Goal: Task Accomplishment & Management: Manage account settings

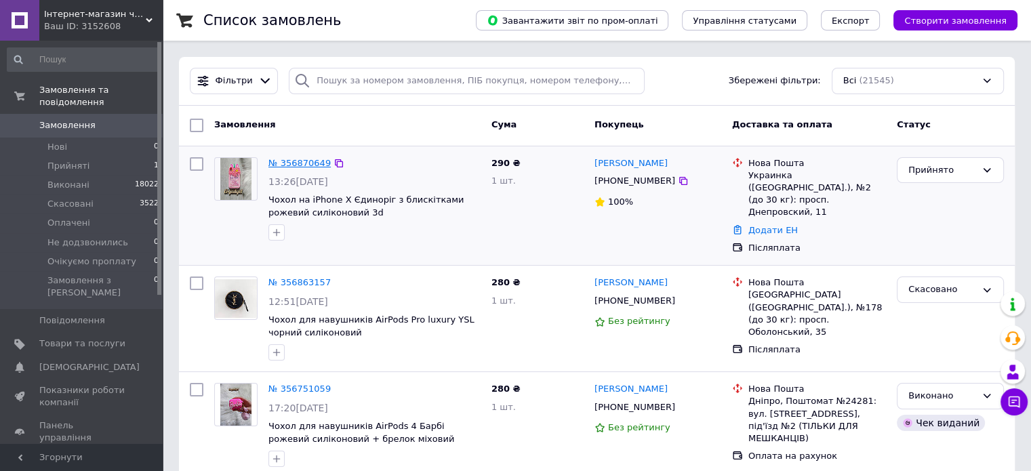
click at [281, 163] on link "№ 356870649" at bounding box center [299, 163] width 62 height 10
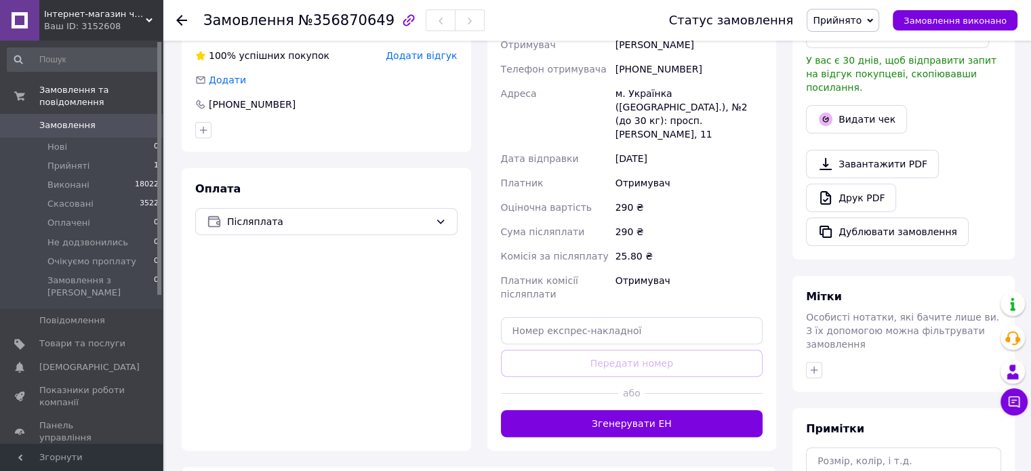
scroll to position [339, 0]
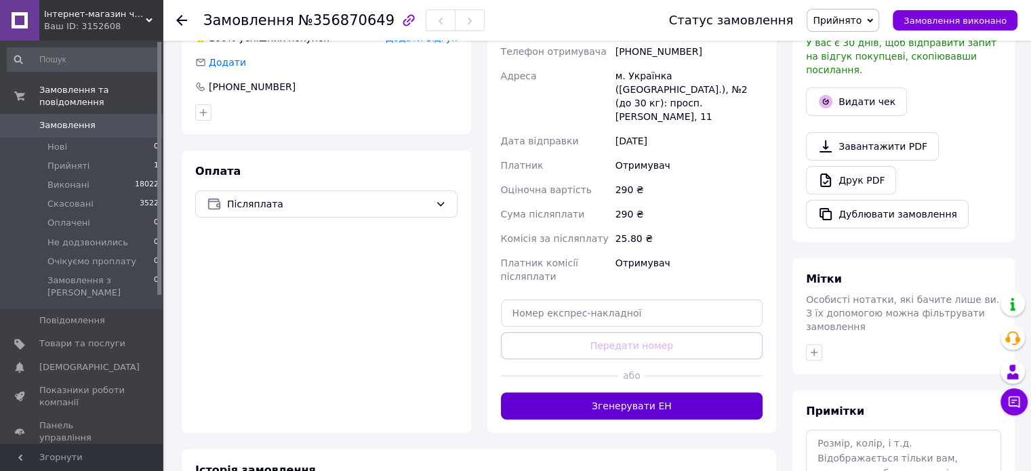
click at [676, 393] on button "Згенерувати ЕН" at bounding box center [632, 405] width 262 height 27
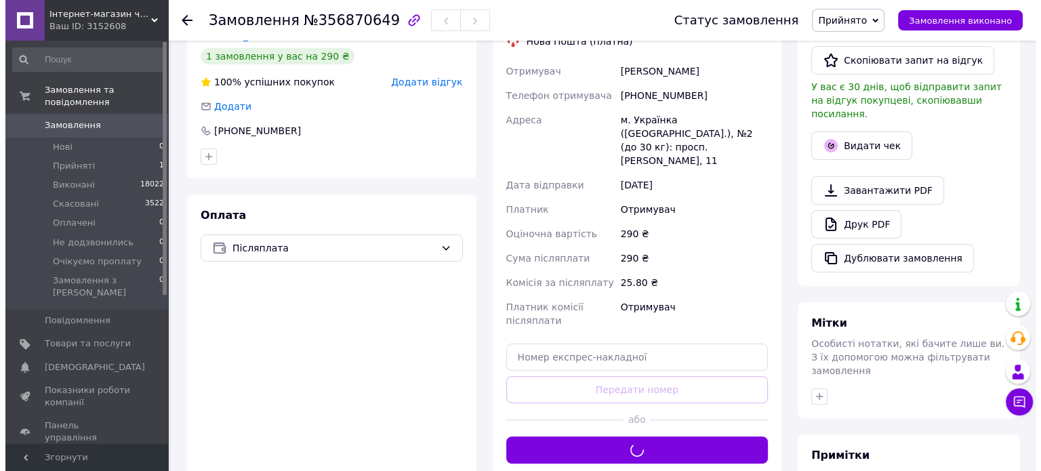
scroll to position [271, 0]
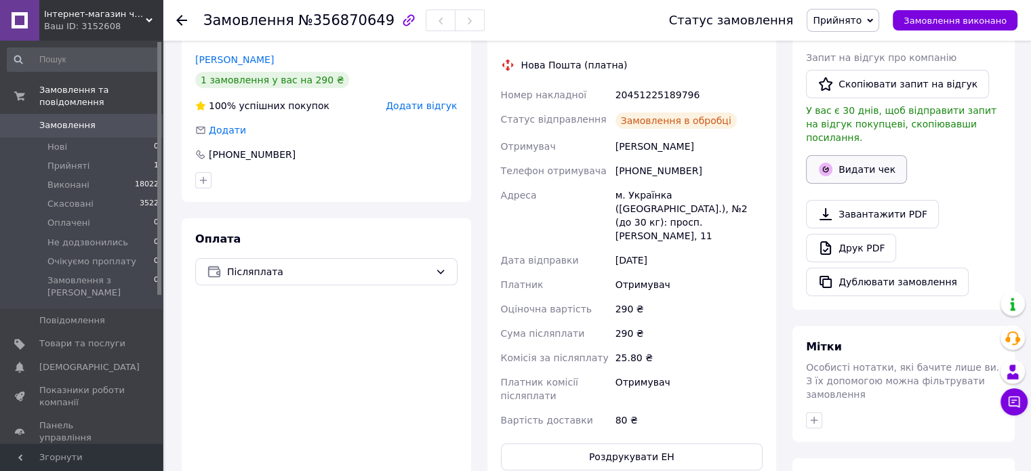
click at [835, 159] on button "Видати чек" at bounding box center [856, 169] width 101 height 28
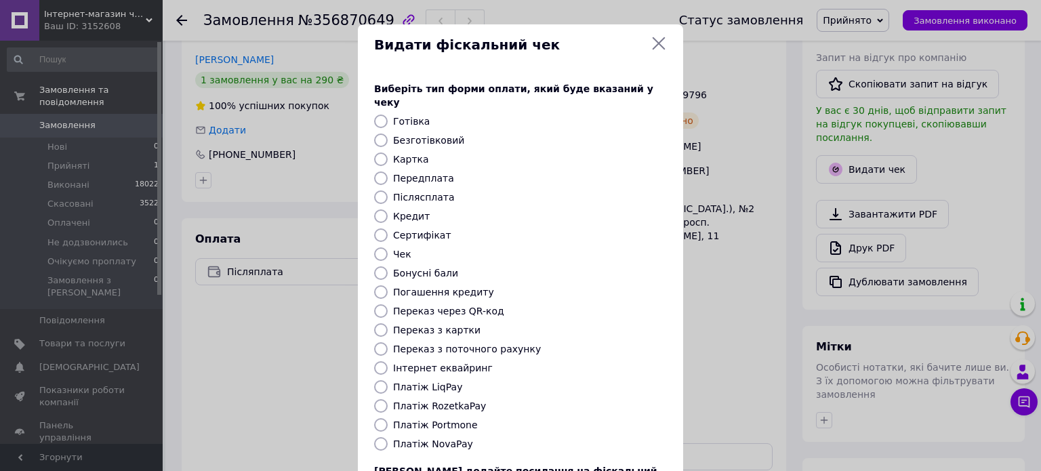
click at [394, 438] on label "Платіж NovaPay" at bounding box center [433, 443] width 80 height 11
click at [388, 437] on input "Платіж NovaPay" at bounding box center [381, 444] width 14 height 14
radio input "true"
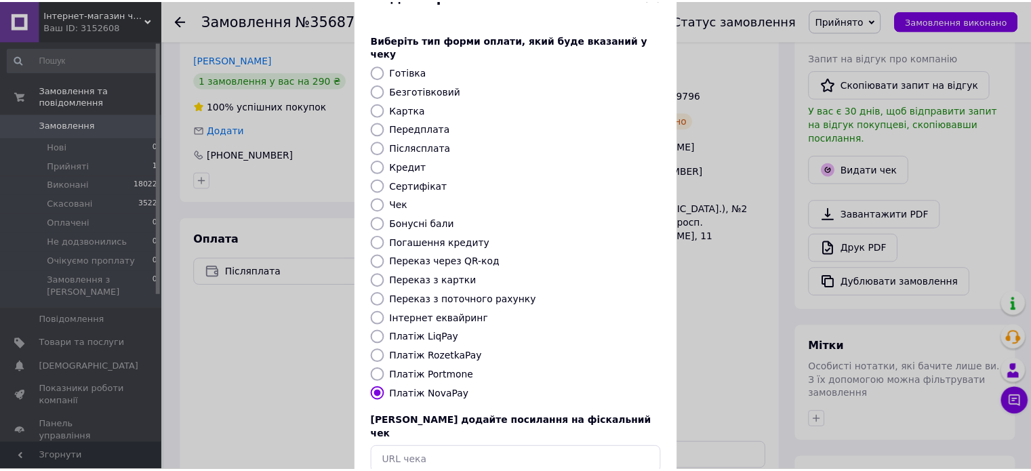
scroll to position [110, 0]
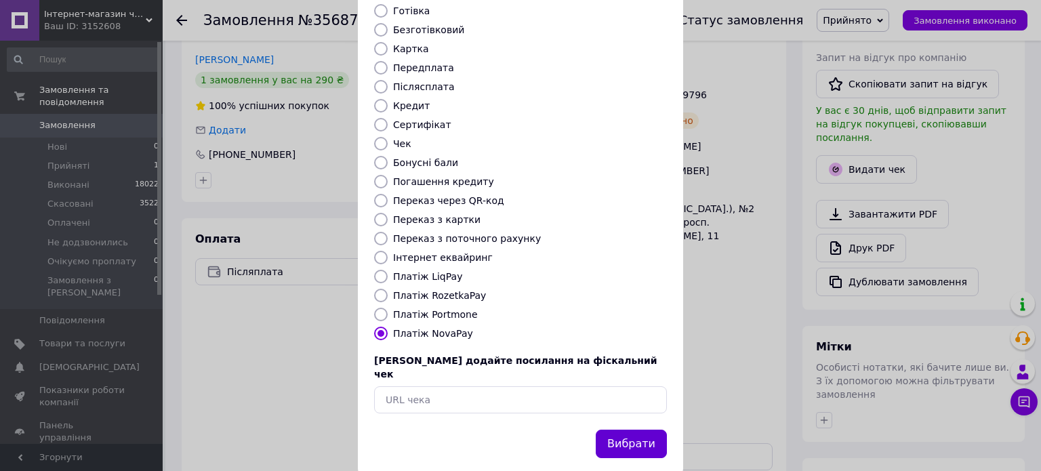
click at [649, 430] on button "Вибрати" at bounding box center [631, 444] width 71 height 29
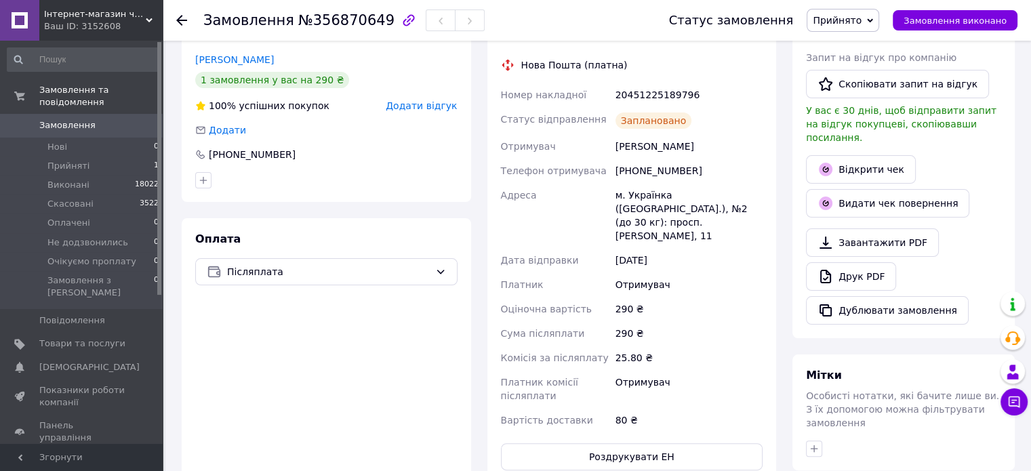
click at [76, 160] on span "Прийняті" at bounding box center [68, 166] width 42 height 12
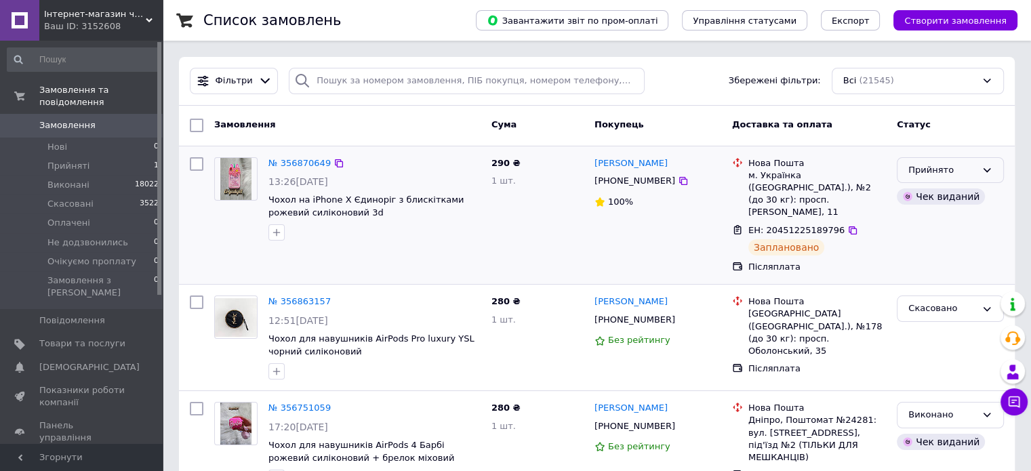
click at [938, 167] on div "Прийнято" at bounding box center [942, 170] width 68 height 14
click at [935, 193] on li "Виконано" at bounding box center [950, 198] width 106 height 25
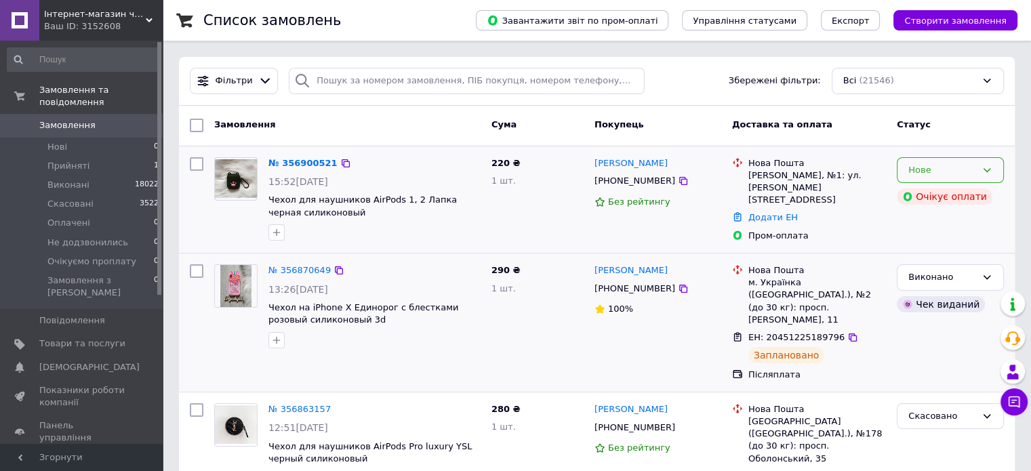
click at [942, 165] on div "Нове" at bounding box center [942, 170] width 68 height 14
click at [925, 200] on li "Прийнято" at bounding box center [950, 198] width 106 height 25
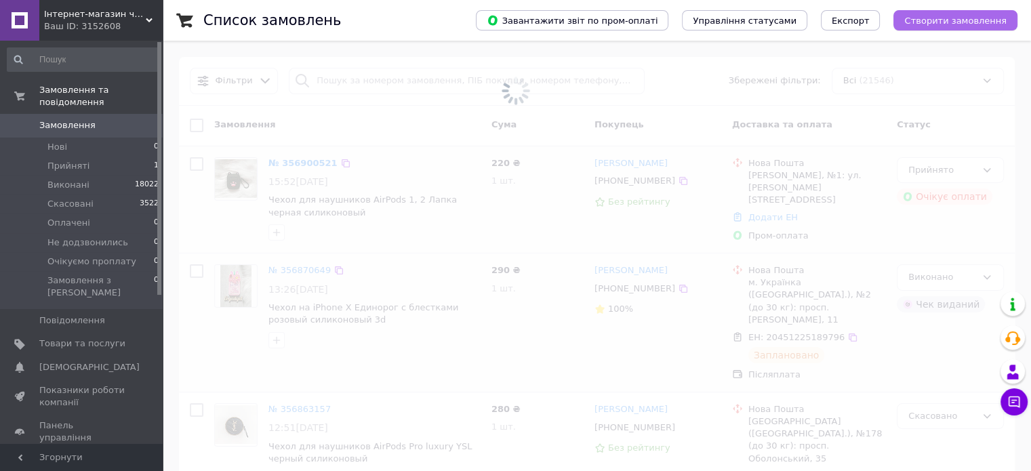
click at [945, 25] on span "Створити замовлення" at bounding box center [955, 21] width 102 height 10
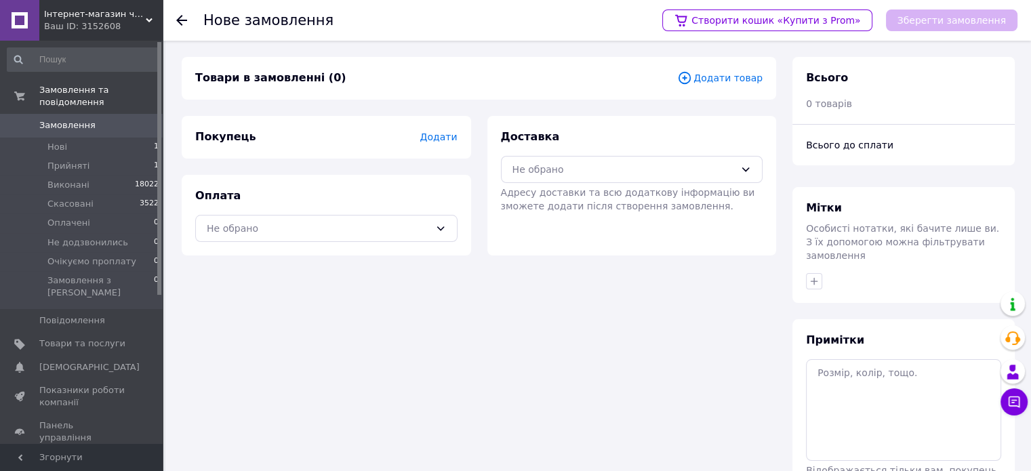
click at [743, 85] on span "Додати товар" at bounding box center [719, 77] width 85 height 15
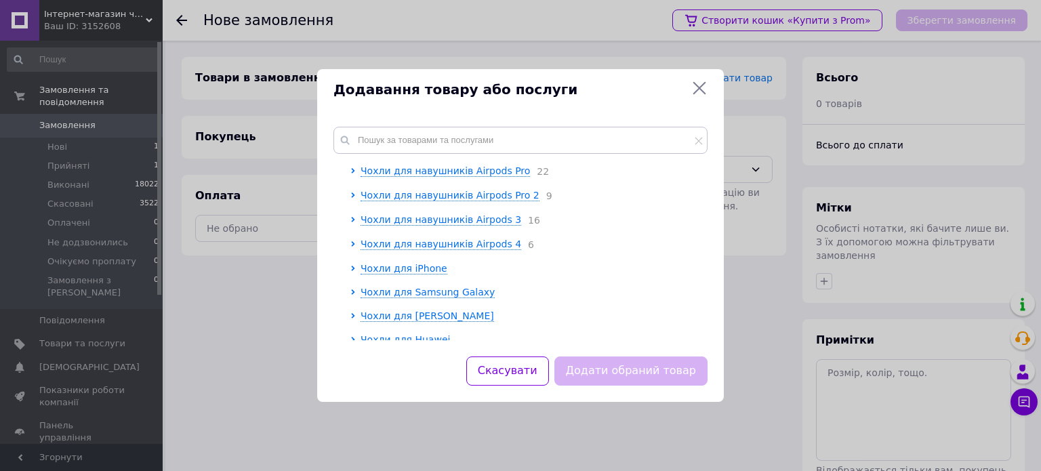
scroll to position [68, 0]
click at [401, 249] on span "Чохли для iPhone" at bounding box center [404, 245] width 87 height 11
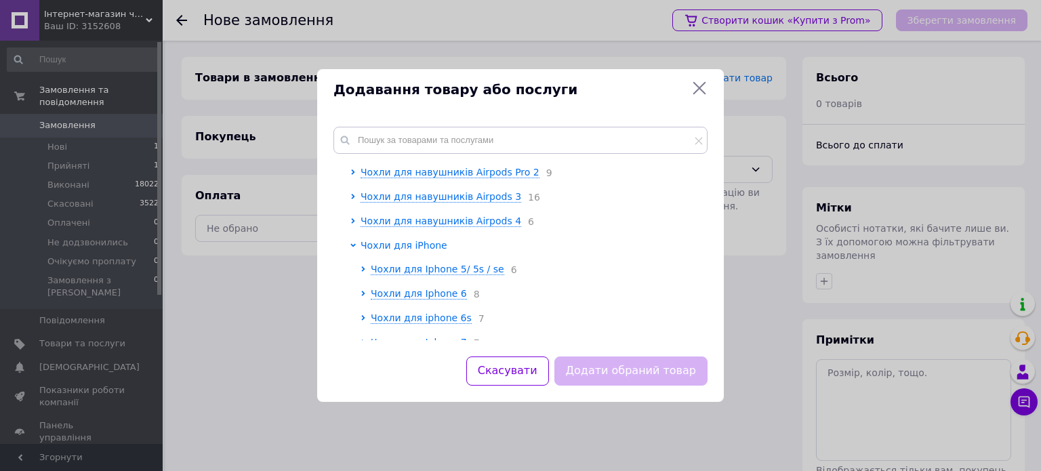
scroll to position [136, 0]
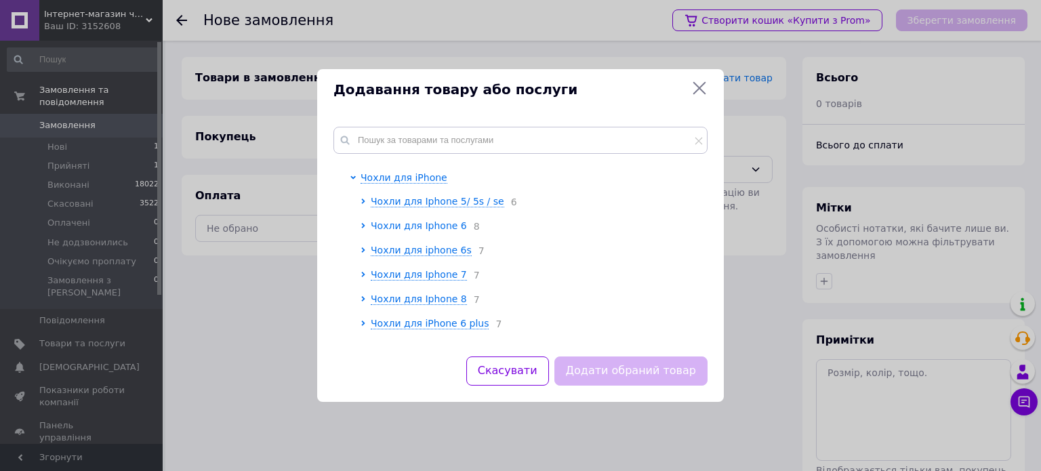
click at [423, 231] on span "Чохли для Iphone 6" at bounding box center [419, 225] width 96 height 11
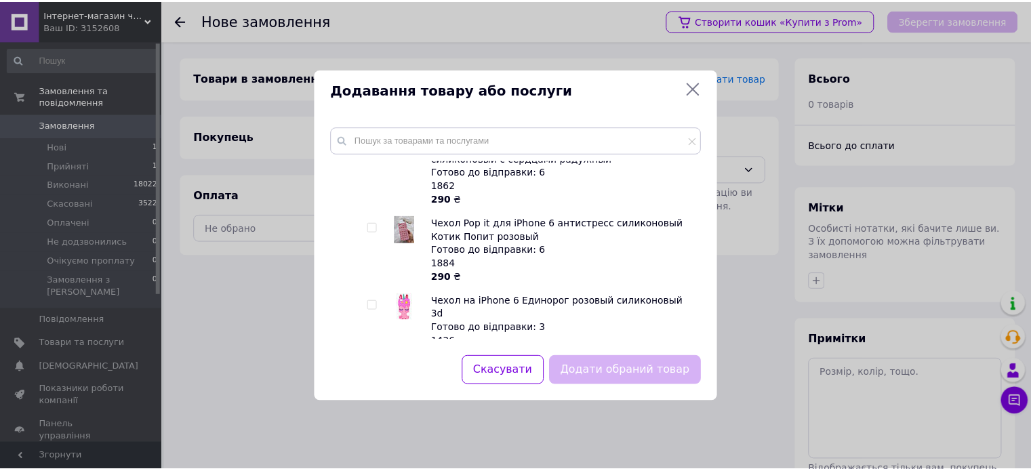
scroll to position [542, 0]
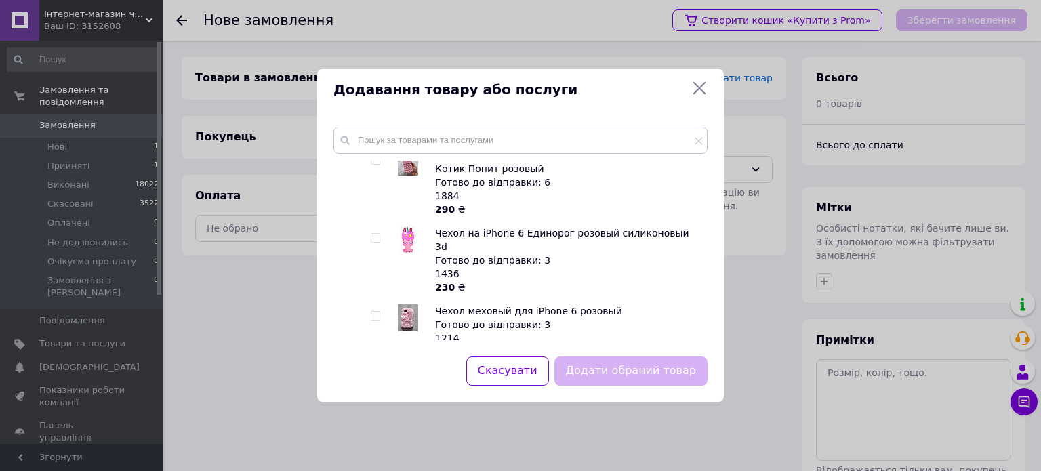
click at [375, 241] on input "checkbox" at bounding box center [375, 238] width 9 height 9
checkbox input "true"
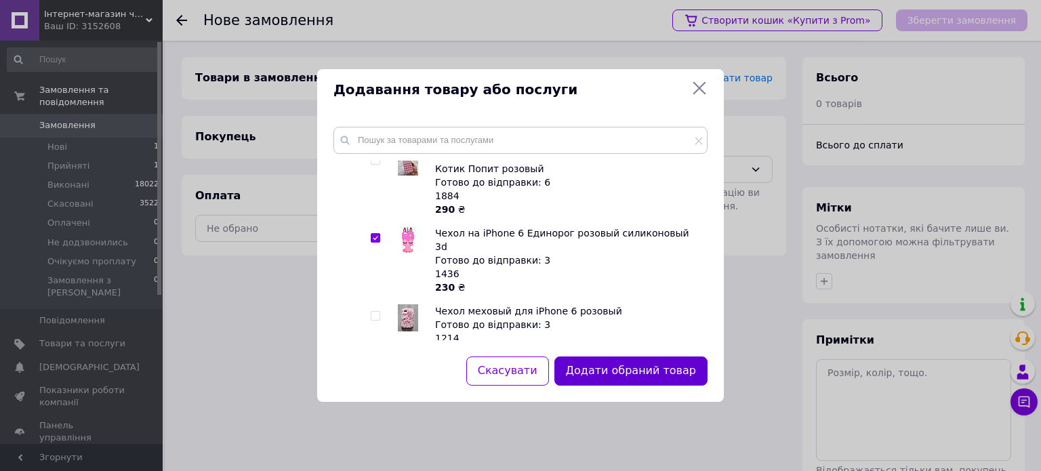
click at [601, 371] on button "Додати обраний товар" at bounding box center [630, 370] width 153 height 29
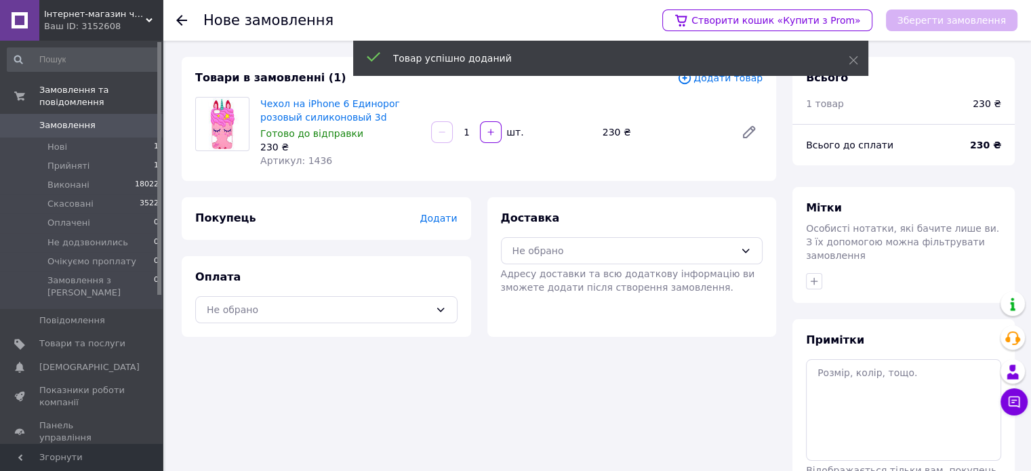
click at [466, 220] on div "Покупець Додати" at bounding box center [326, 218] width 289 height 43
click at [451, 220] on span "Додати" at bounding box center [438, 218] width 37 height 11
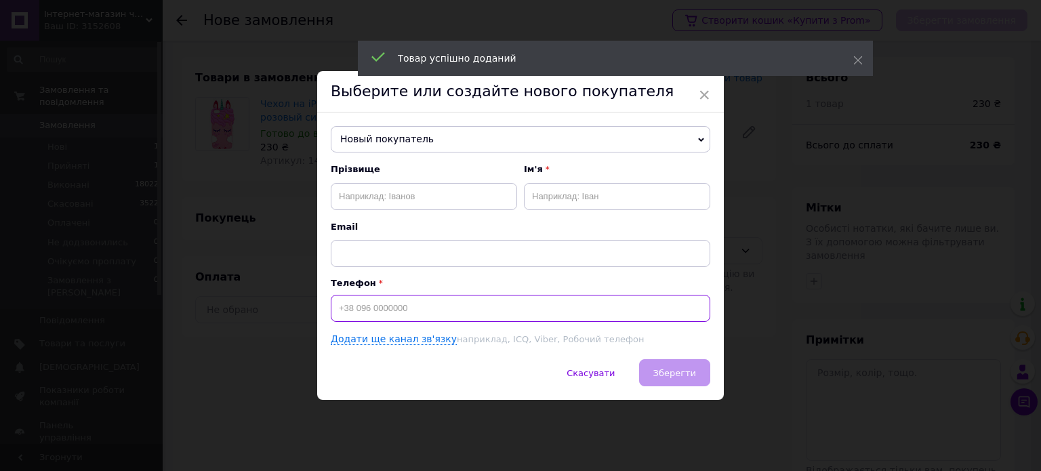
click at [403, 311] on input at bounding box center [521, 308] width 380 height 27
paste input "0976146435"
type input "[PHONE_NUMBER]"
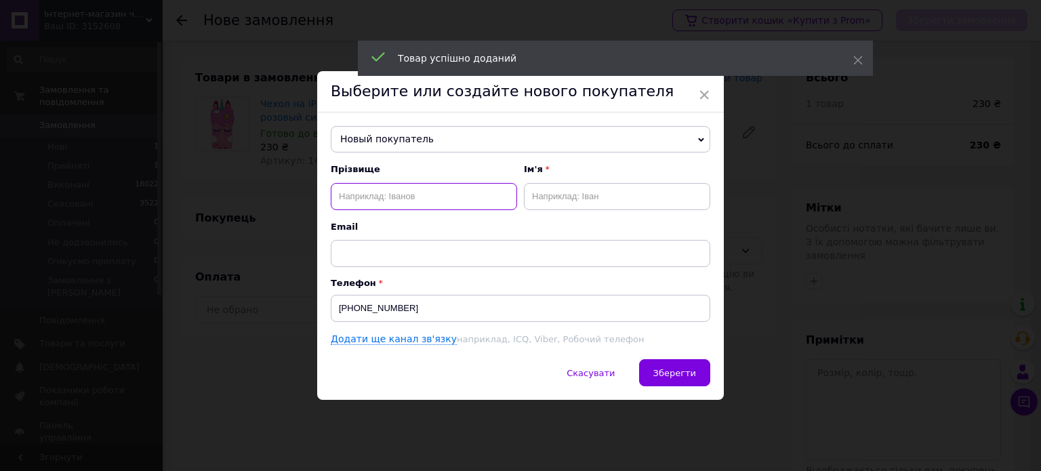
click at [445, 189] on input "text" at bounding box center [424, 196] width 186 height 27
type input "Гордон"
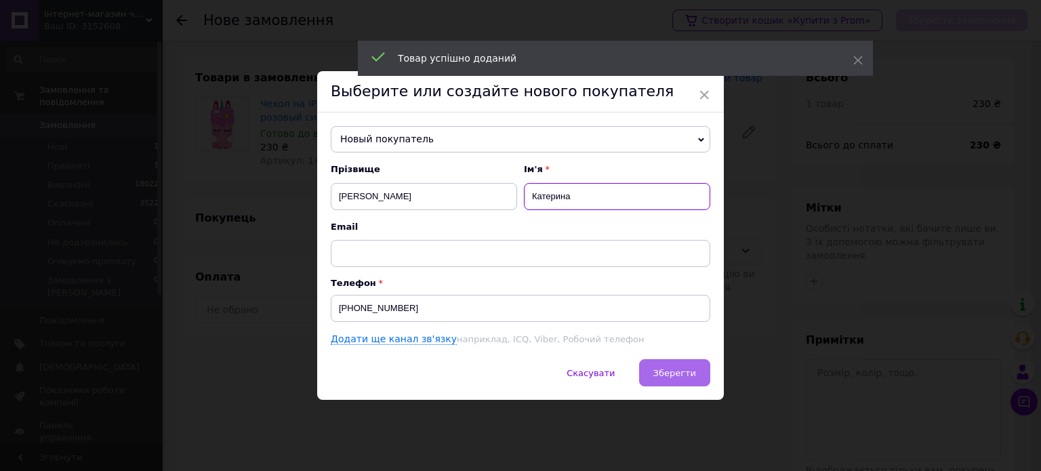
type input "Катерина"
click at [689, 373] on span "Зберегти" at bounding box center [674, 373] width 43 height 10
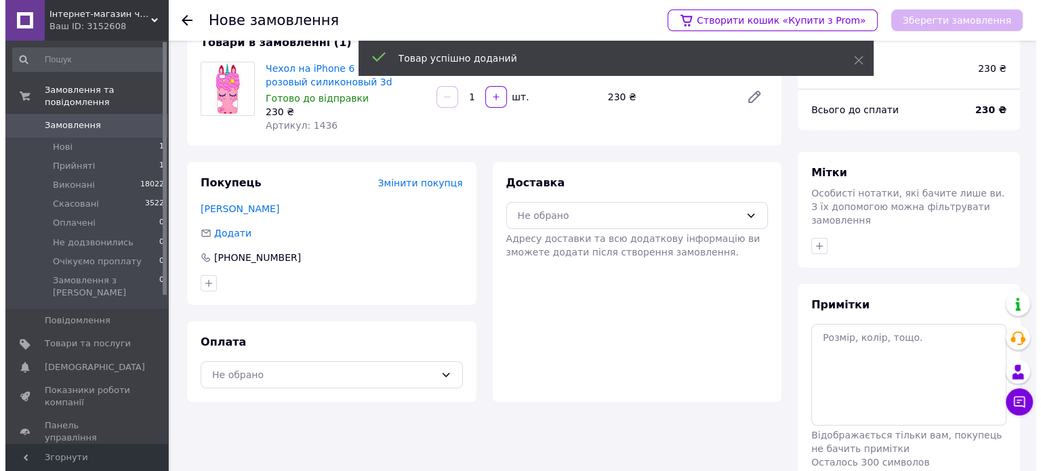
scroll to position [68, 0]
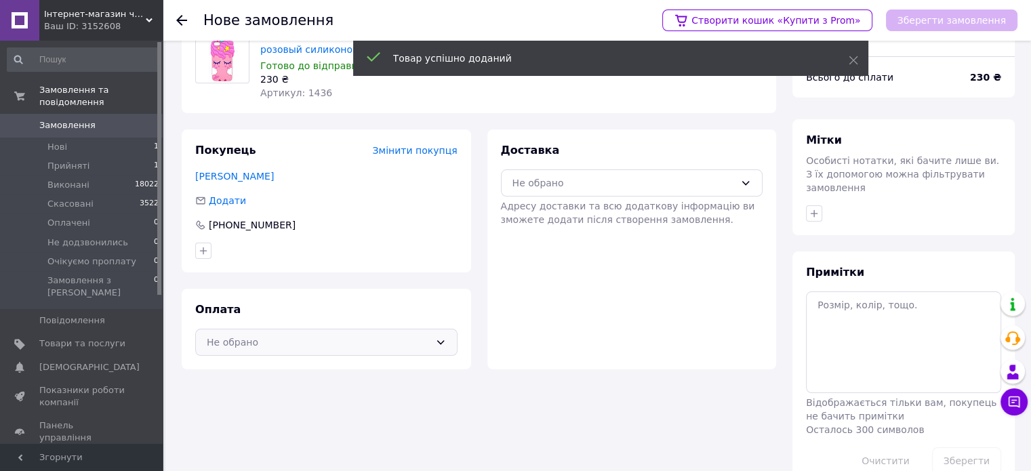
click at [372, 348] on div "Не обрано" at bounding box center [318, 342] width 223 height 15
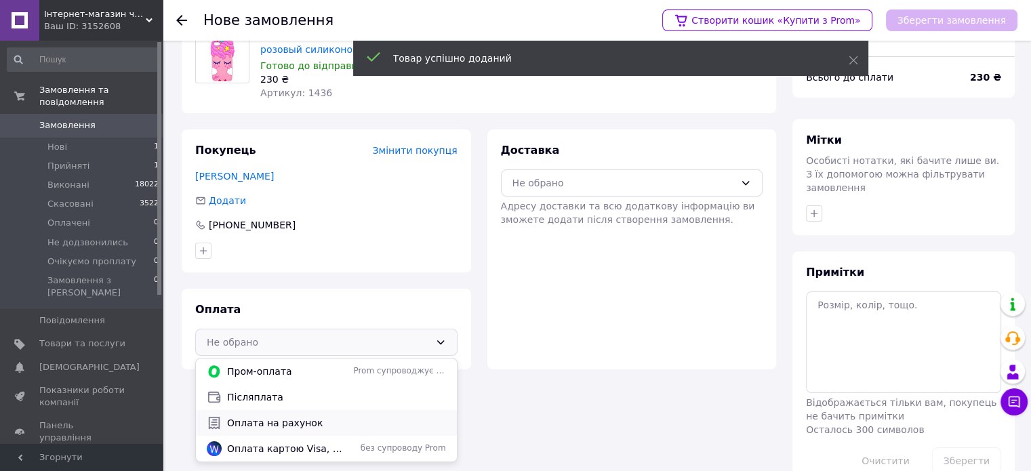
click at [321, 421] on span "Оплата на рахунок" at bounding box center [336, 423] width 219 height 14
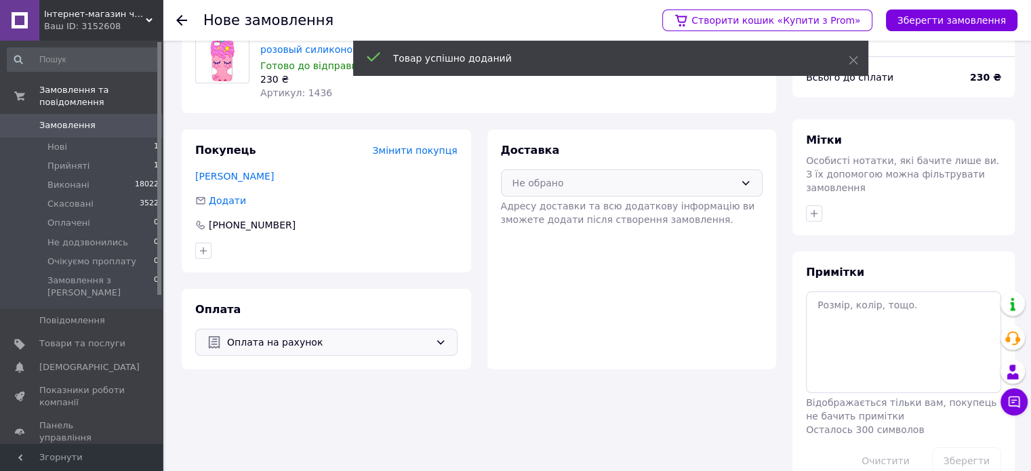
click at [640, 174] on div "Не обрано" at bounding box center [632, 182] width 262 height 27
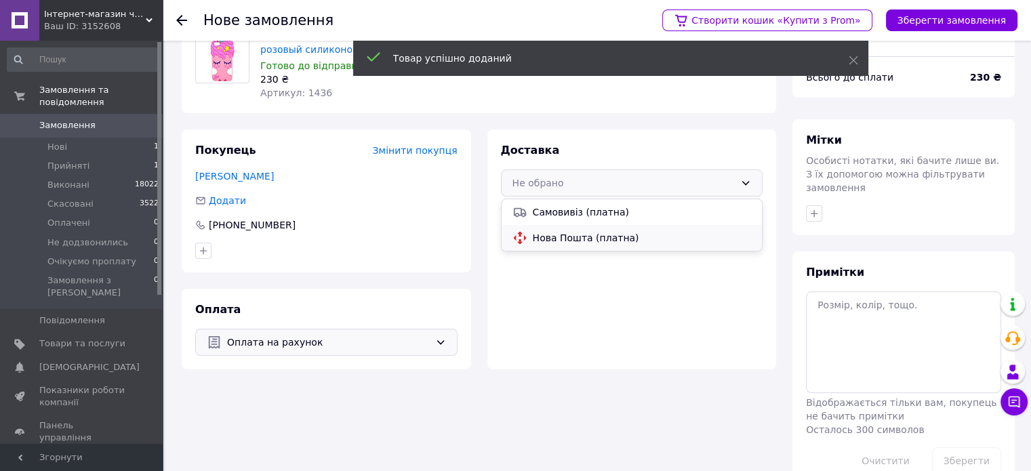
click at [601, 232] on span "Нова Пошта (платна)" at bounding box center [642, 238] width 219 height 14
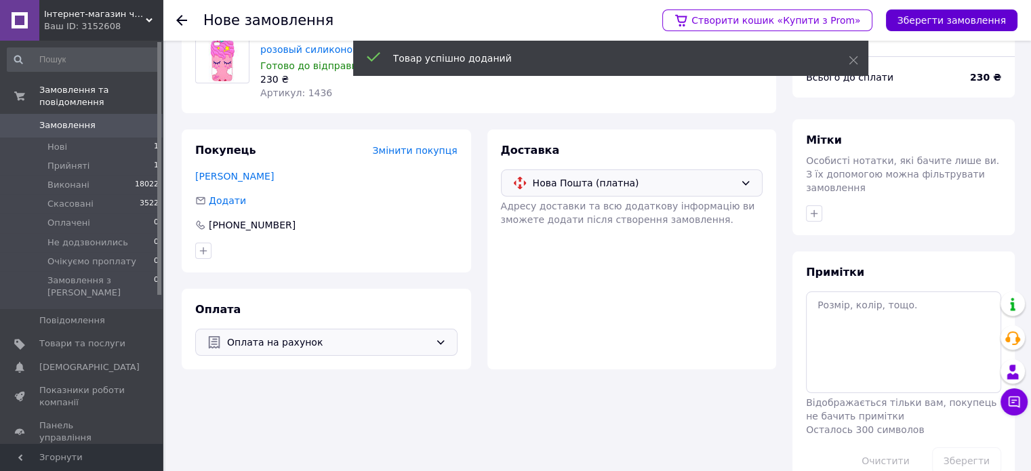
click at [945, 21] on button "Зберегти замовлення" at bounding box center [951, 20] width 131 height 22
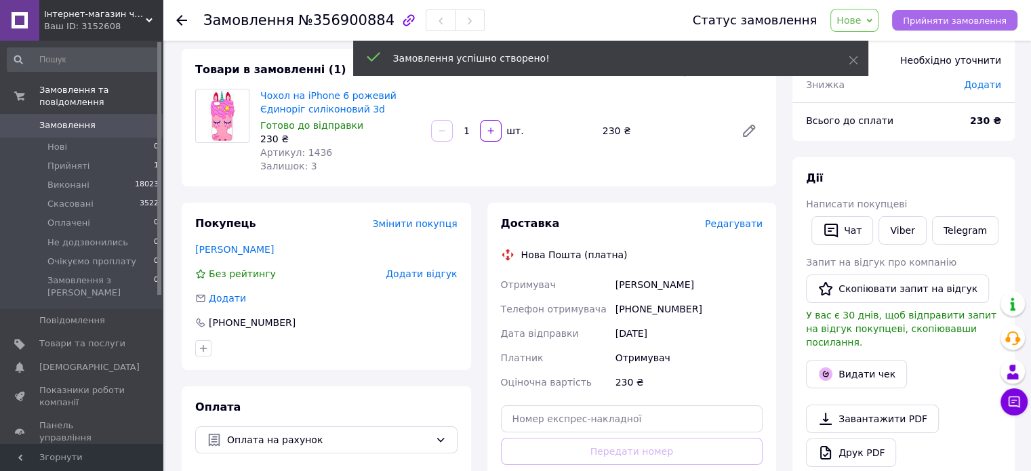
click at [922, 19] on span "Прийняти замовлення" at bounding box center [955, 21] width 104 height 10
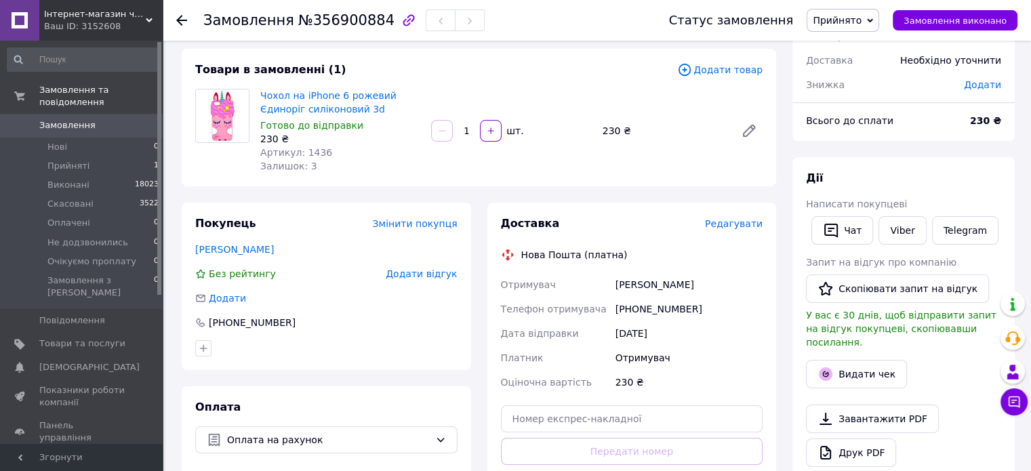
click at [745, 228] on span "Редагувати" at bounding box center [734, 223] width 58 height 11
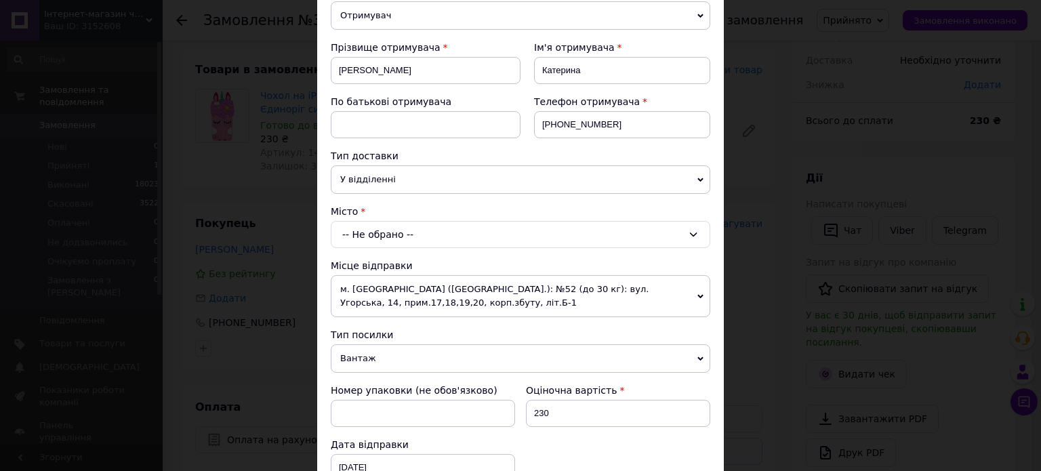
scroll to position [203, 0]
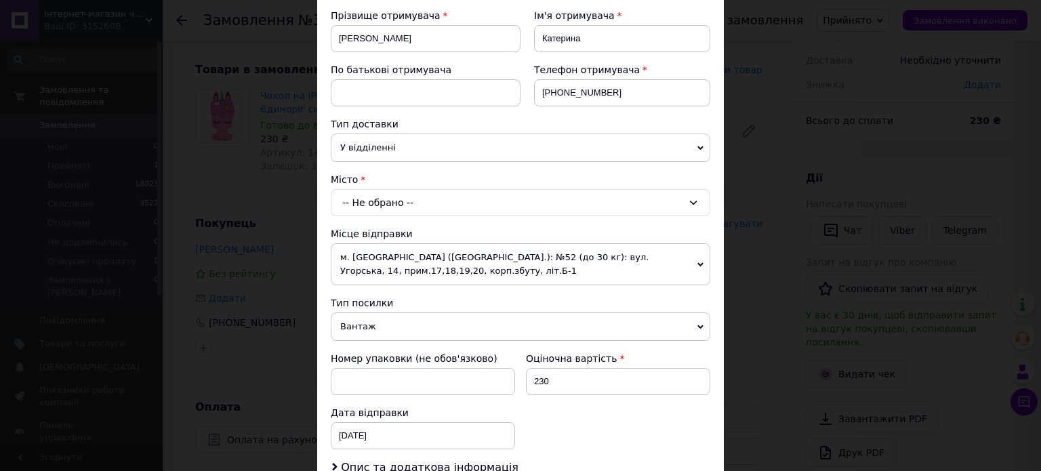
click at [563, 200] on div "-- Не обрано --" at bounding box center [521, 202] width 380 height 27
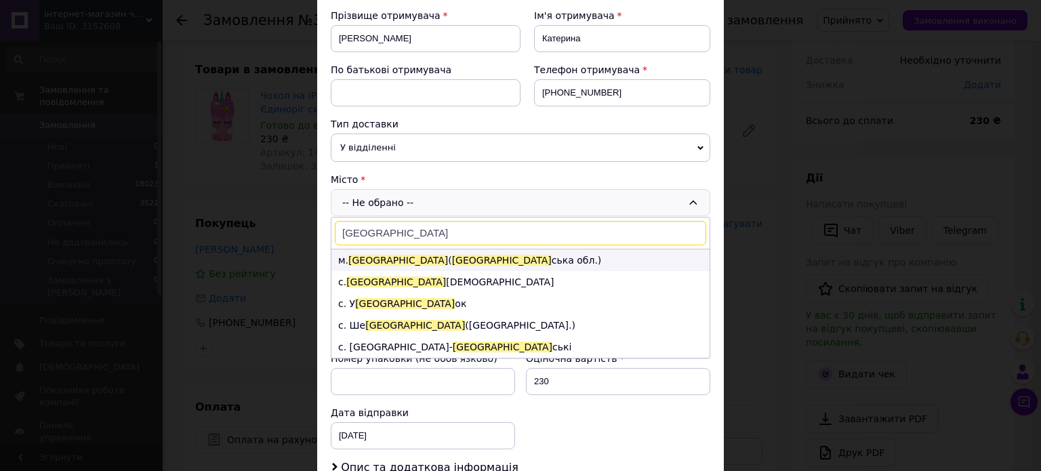
type input "Львів"
click at [428, 257] on li "м. Львів ( Львів ська обл.)" at bounding box center [520, 260] width 378 height 22
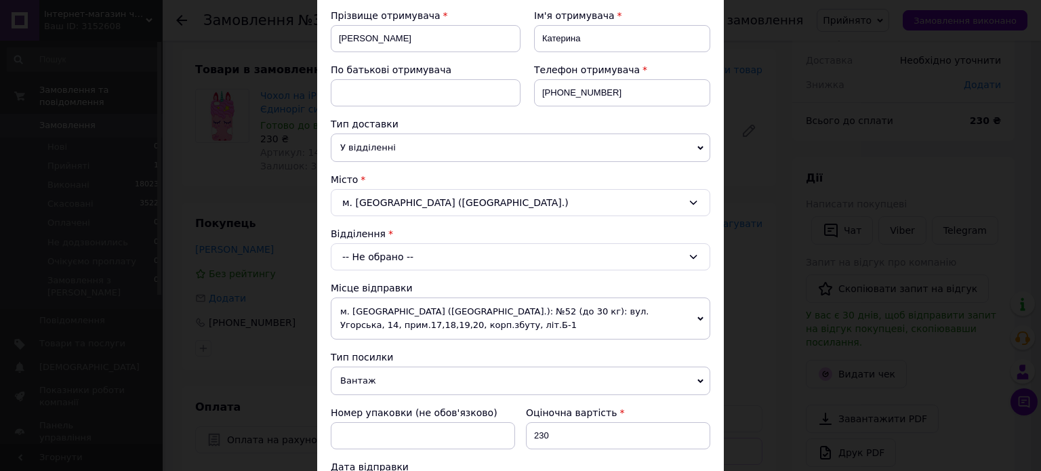
click at [416, 258] on div "-- Не обрано --" at bounding box center [521, 256] width 380 height 27
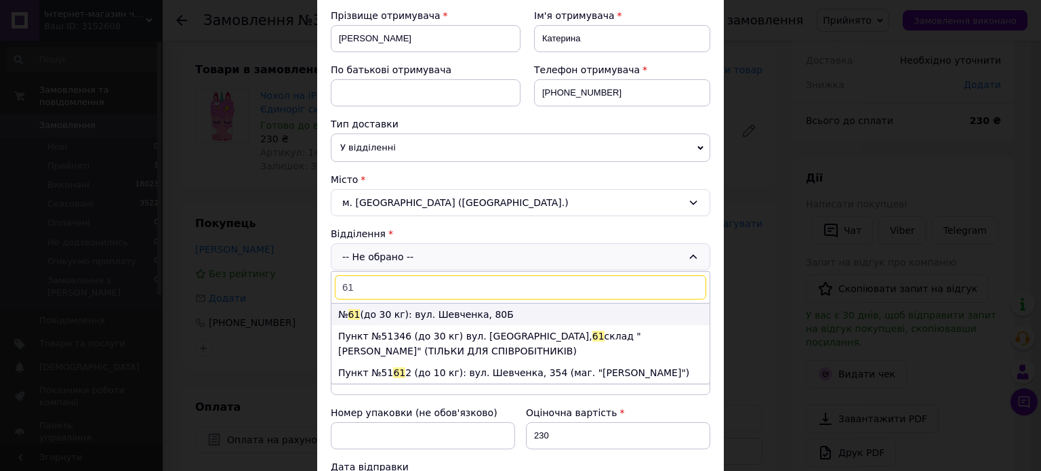
type input "61"
click at [415, 307] on li "№ 61 (до 30 кг): вул. Шевченка, 80Б" at bounding box center [520, 315] width 378 height 22
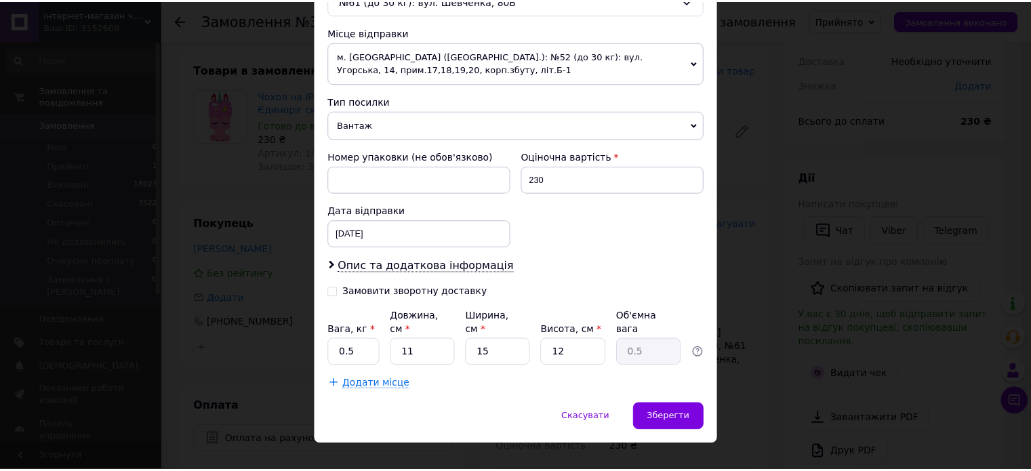
scroll to position [463, 0]
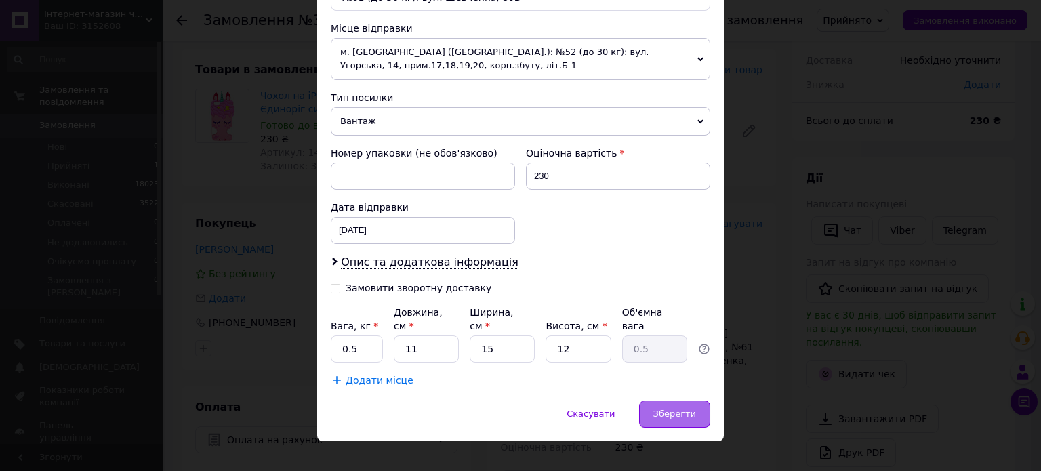
click at [657, 401] on div "Зберегти" at bounding box center [674, 414] width 71 height 27
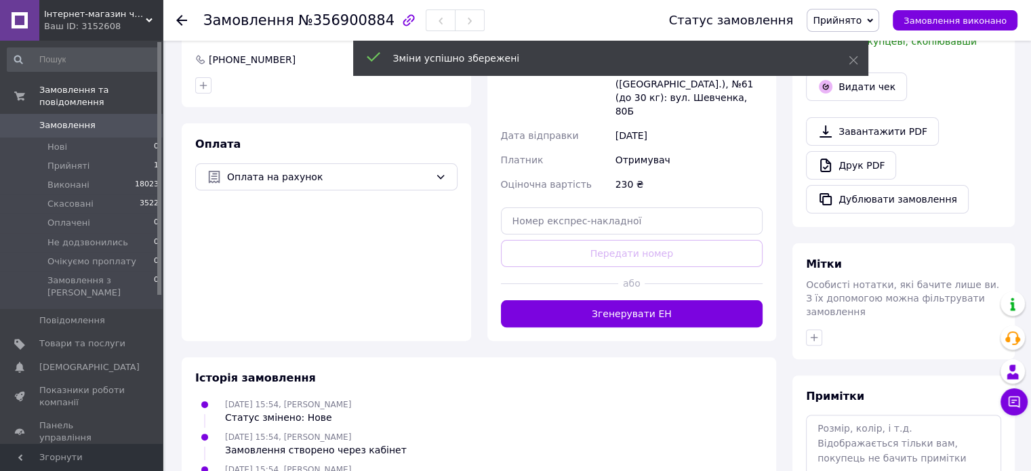
scroll to position [339, 0]
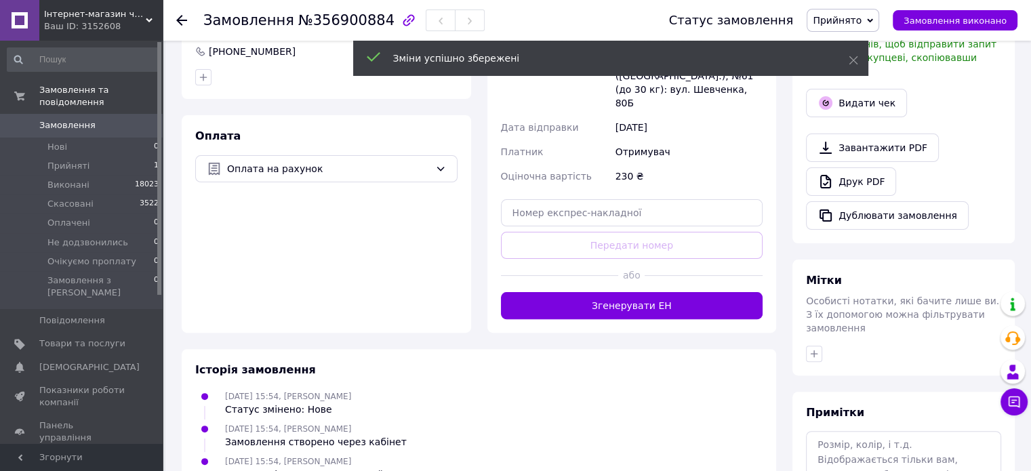
click at [680, 292] on button "Згенерувати ЕН" at bounding box center [632, 305] width 262 height 27
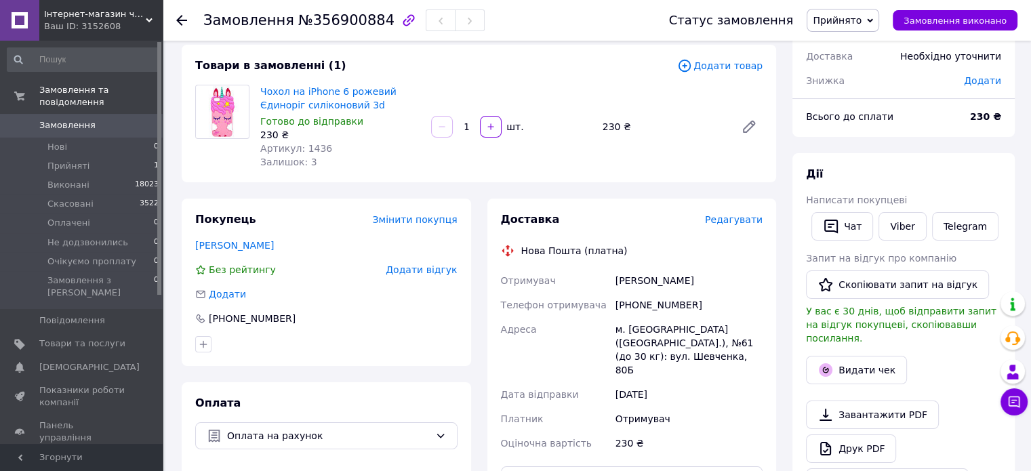
scroll to position [0, 0]
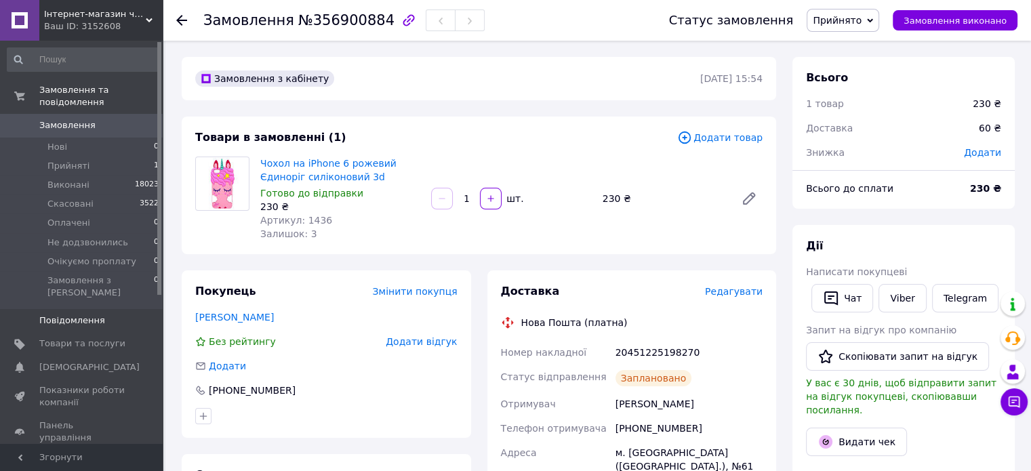
click at [101, 309] on link "Повідомлення 0" at bounding box center [83, 320] width 167 height 23
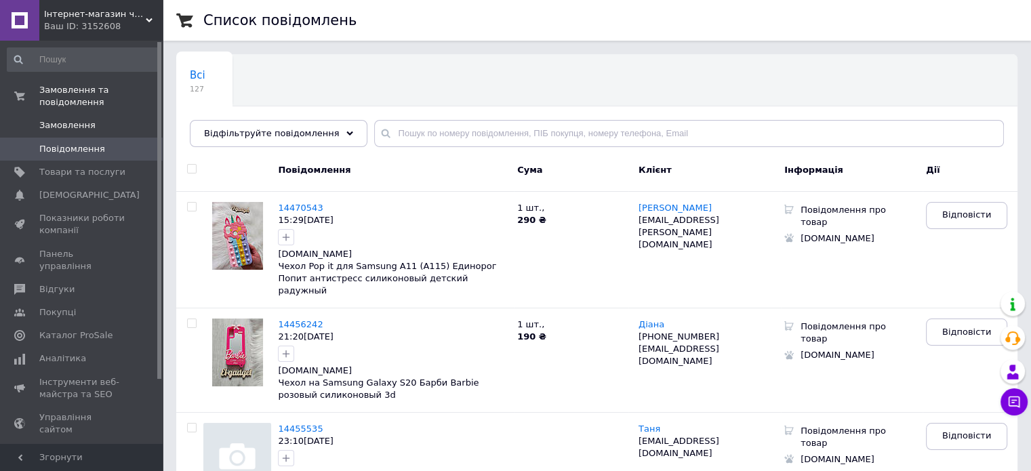
click at [94, 119] on span "Замовлення" at bounding box center [82, 125] width 86 height 12
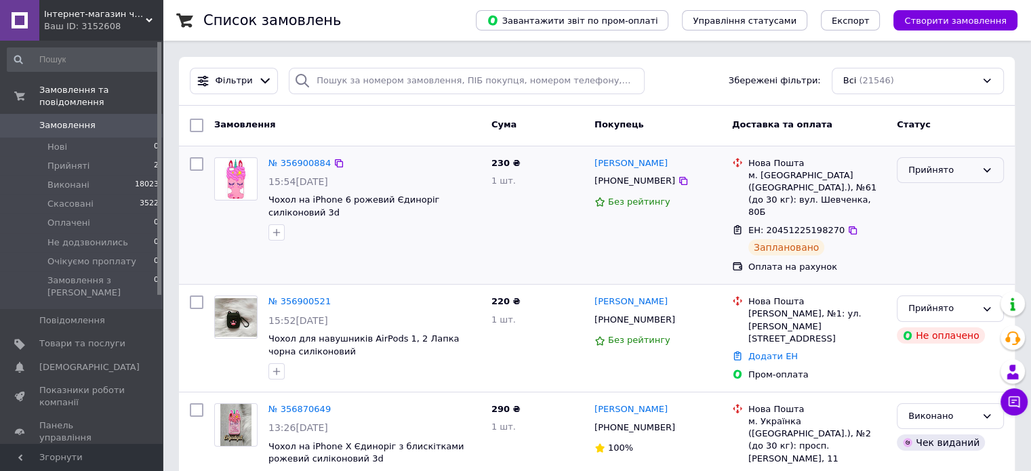
click at [958, 165] on div "Прийнято" at bounding box center [942, 170] width 68 height 14
click at [952, 188] on li "Виконано" at bounding box center [950, 198] width 106 height 25
click at [936, 302] on div "Прийнято" at bounding box center [942, 309] width 68 height 14
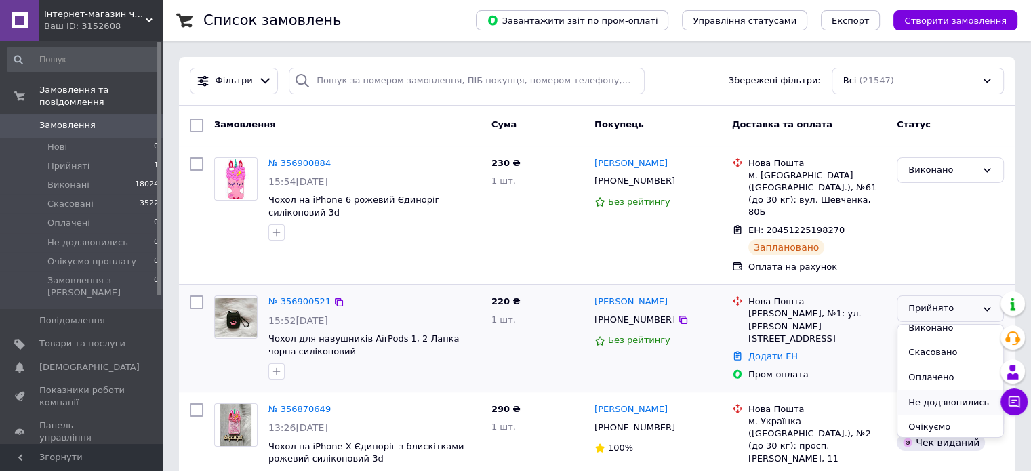
scroll to position [11, 0]
click at [928, 413] on li "Очікуємо проплату" at bounding box center [950, 432] width 106 height 39
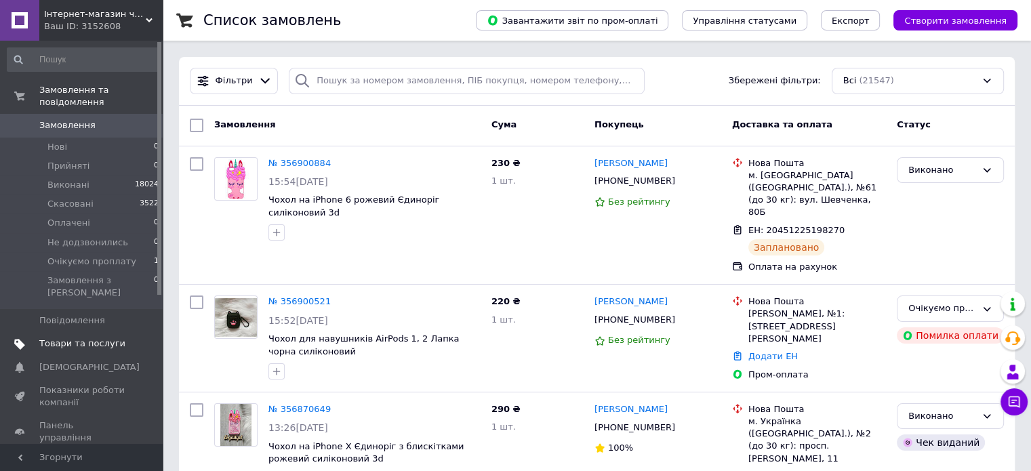
click at [85, 338] on span "Товари та послуги" at bounding box center [82, 344] width 86 height 12
click at [90, 138] on li "Нові 0" at bounding box center [83, 147] width 167 height 19
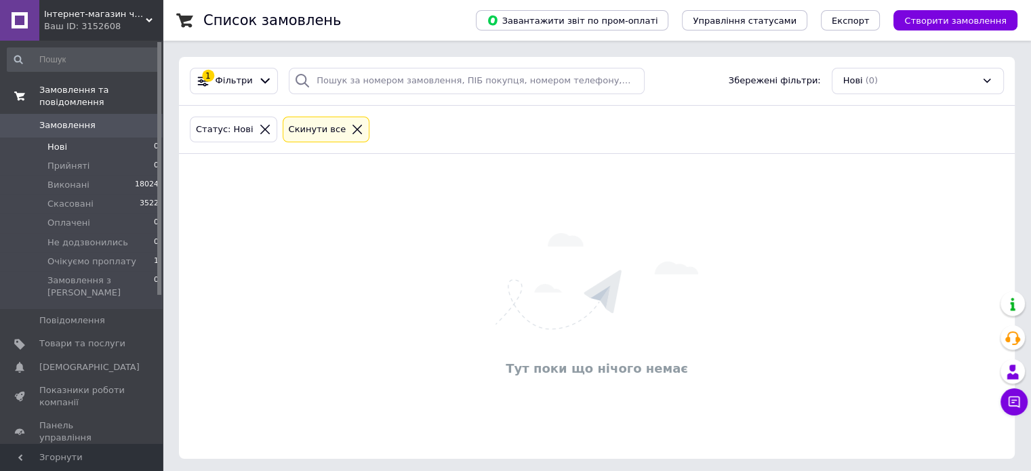
click at [59, 91] on span "Замовлення та повідомлення" at bounding box center [100, 96] width 123 height 24
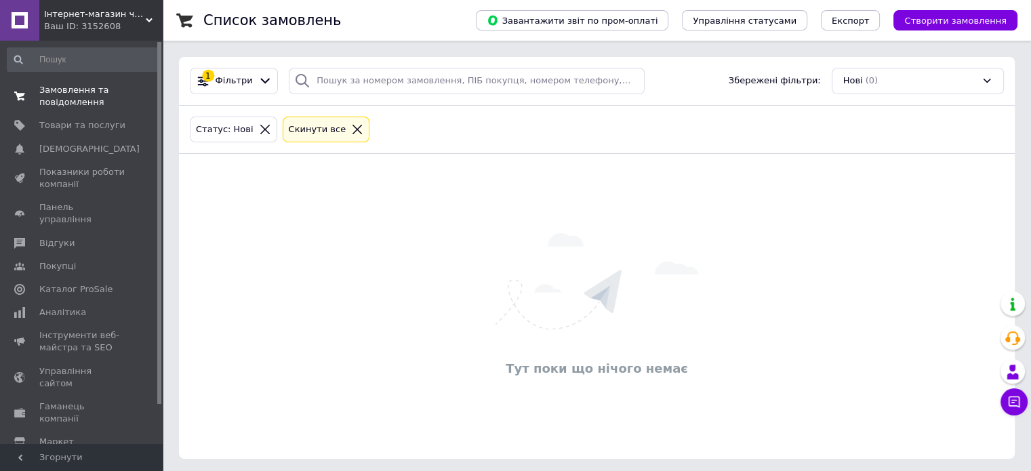
click at [14, 96] on icon at bounding box center [19, 96] width 11 height 11
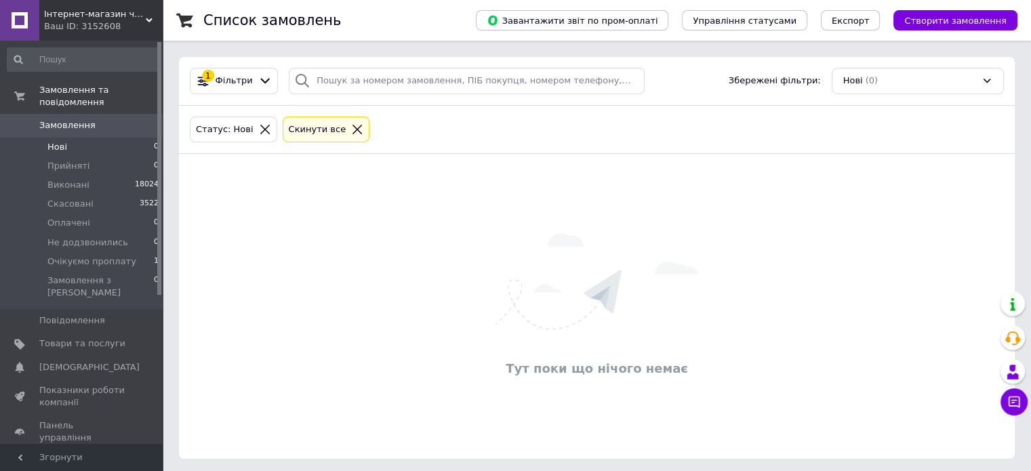
click at [103, 119] on span "Замовлення" at bounding box center [82, 125] width 86 height 12
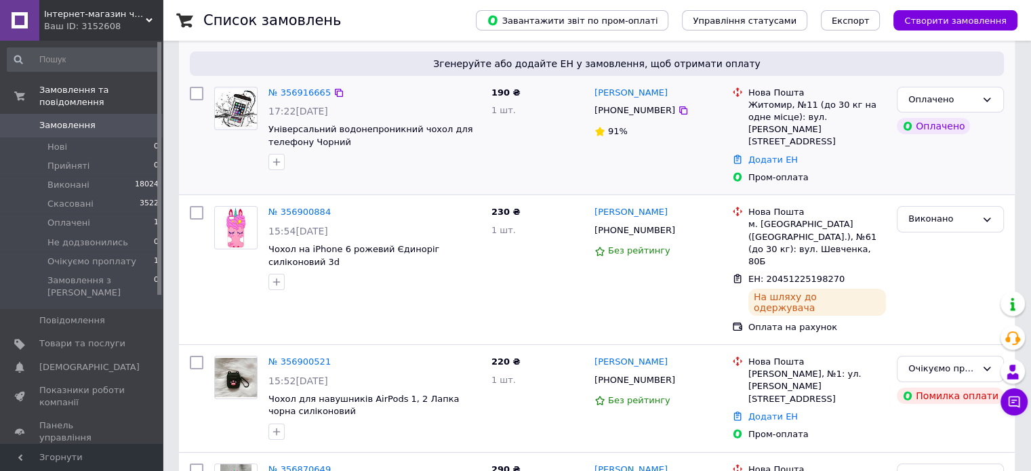
scroll to position [136, 0]
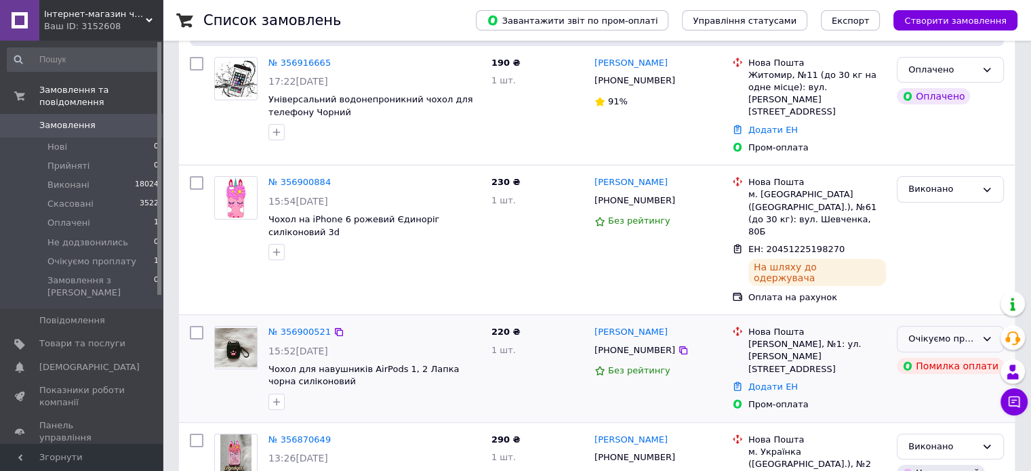
click at [924, 332] on div "Очікуємо проплату" at bounding box center [942, 339] width 68 height 14
click at [938, 405] on li "Скасовано" at bounding box center [950, 417] width 106 height 25
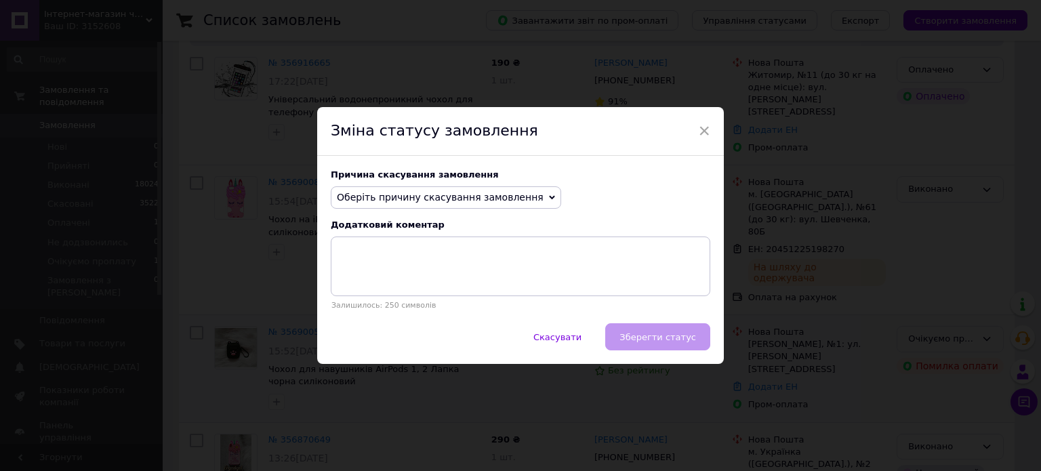
click at [529, 192] on span "Оберіть причину скасування замовлення" at bounding box center [446, 197] width 230 height 23
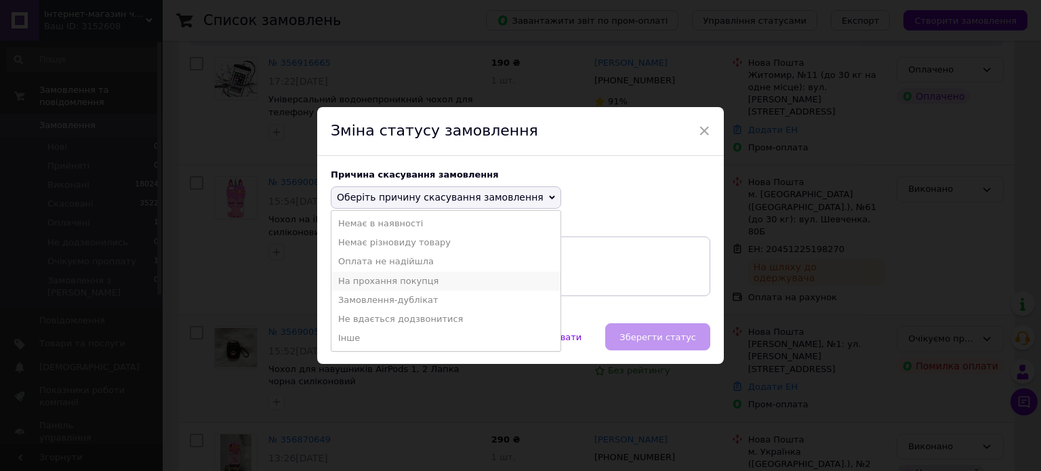
click at [420, 289] on li "На прохання покупця" at bounding box center [445, 281] width 229 height 19
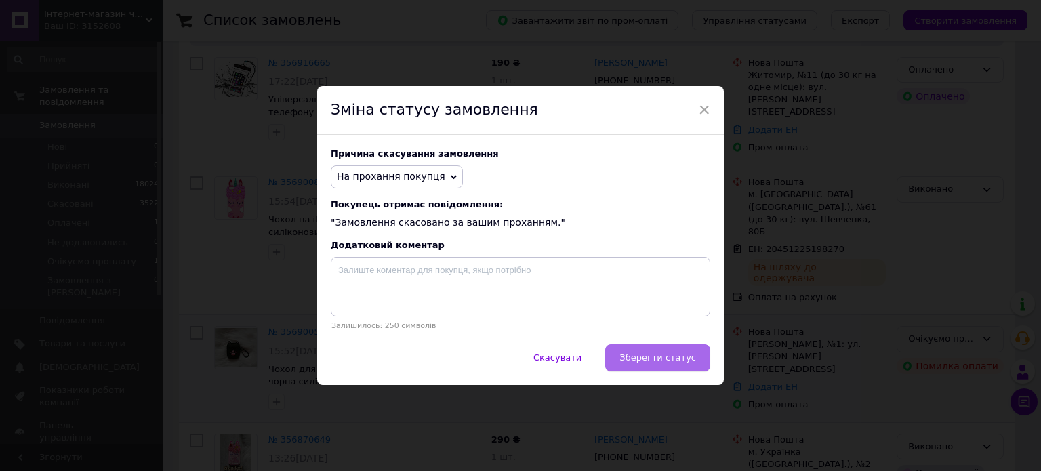
click at [693, 356] on span "Зберегти статус" at bounding box center [657, 357] width 77 height 10
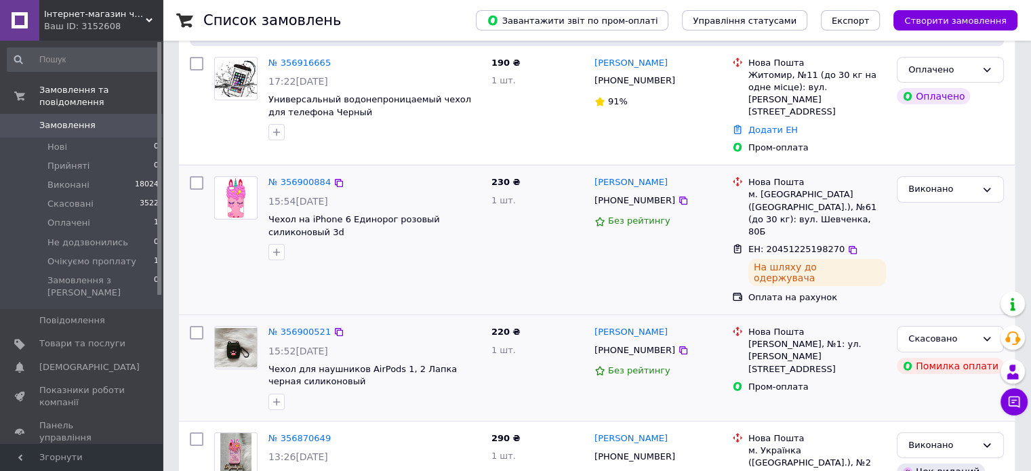
scroll to position [0, 0]
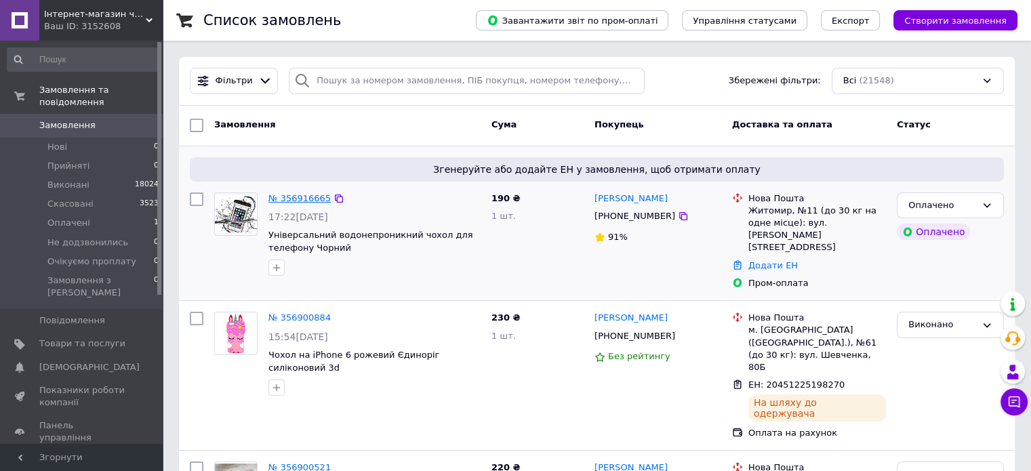
click at [304, 198] on link "№ 356916665" at bounding box center [299, 198] width 62 height 10
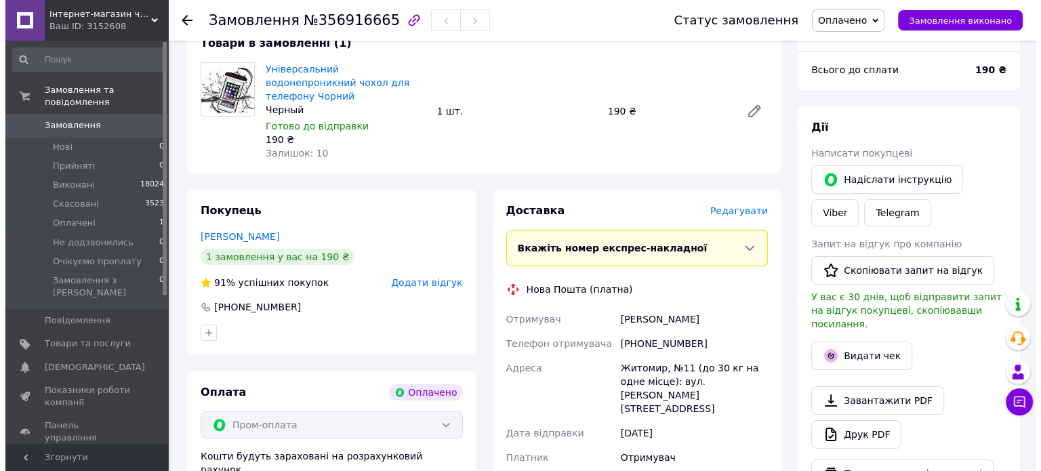
scroll to position [136, 0]
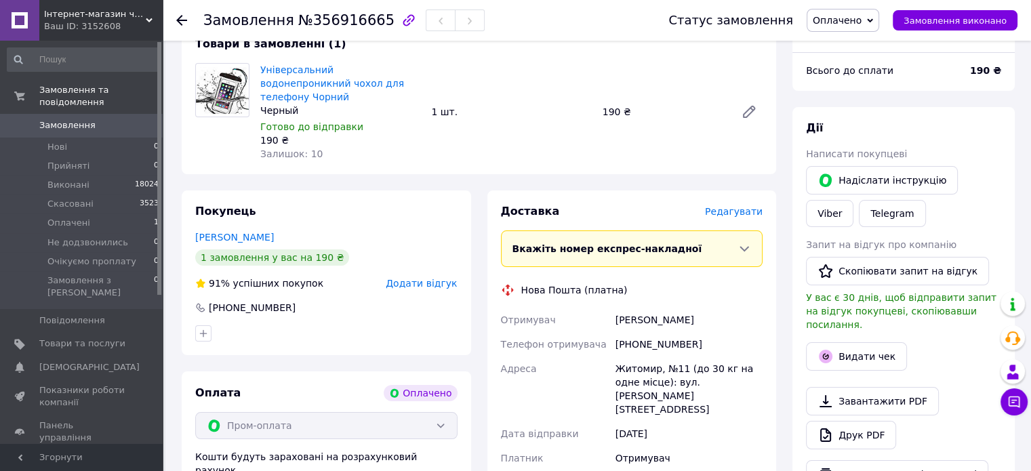
click at [728, 206] on span "Редагувати" at bounding box center [734, 211] width 58 height 11
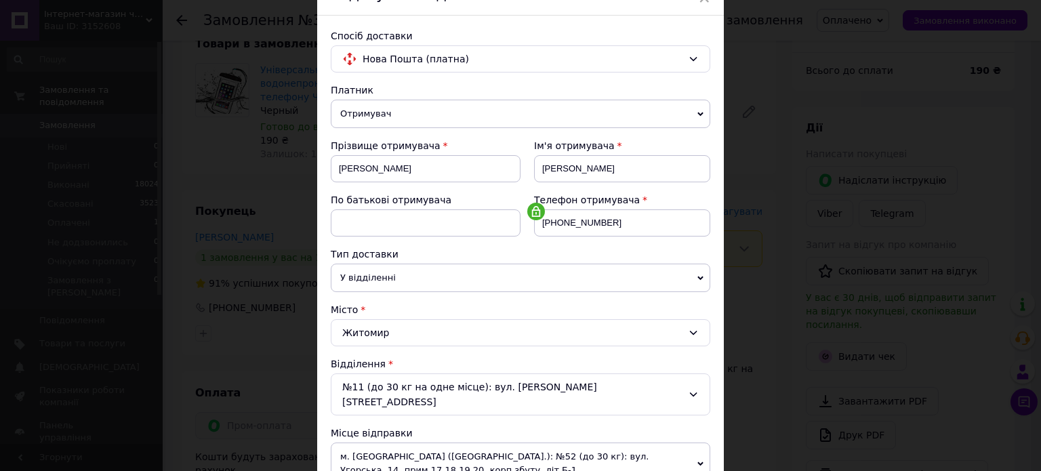
scroll to position [339, 0]
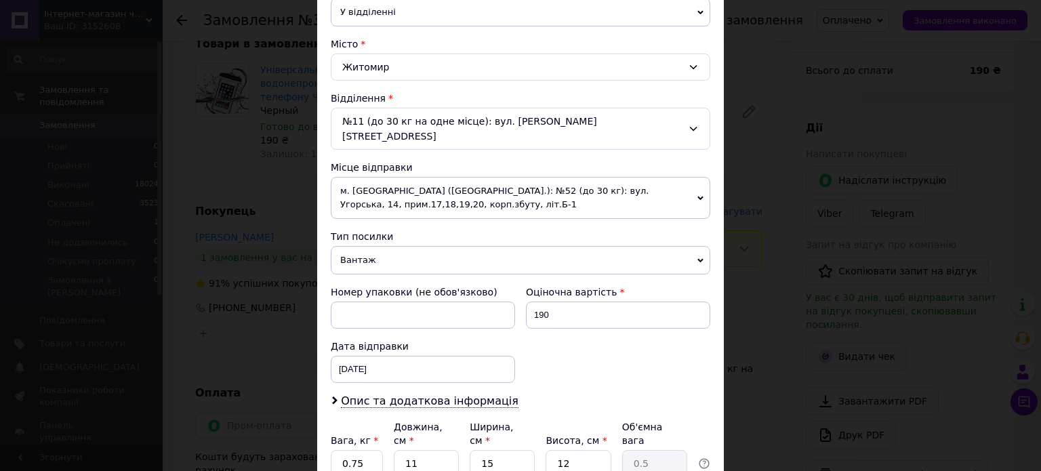
click at [565, 180] on span "м. Львів (Львівська обл.): №52 (до 30 кг): вул. Угорська, 14, прим.17,18,19,20,…" at bounding box center [521, 198] width 380 height 42
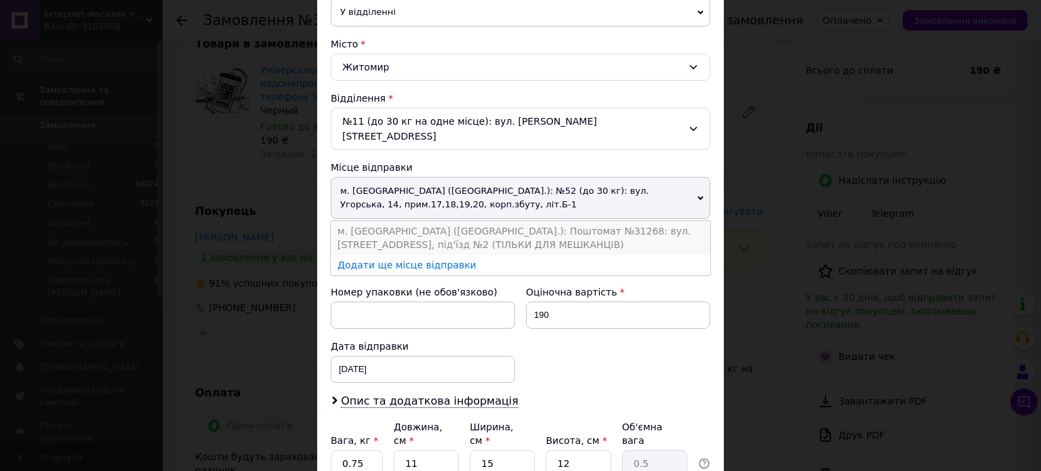
click at [481, 221] on li "м. Львів (Львівська обл.): Поштомат №31268: вул. Угорська, 14а, під'їзд №2 (ТІЛ…" at bounding box center [521, 238] width 380 height 34
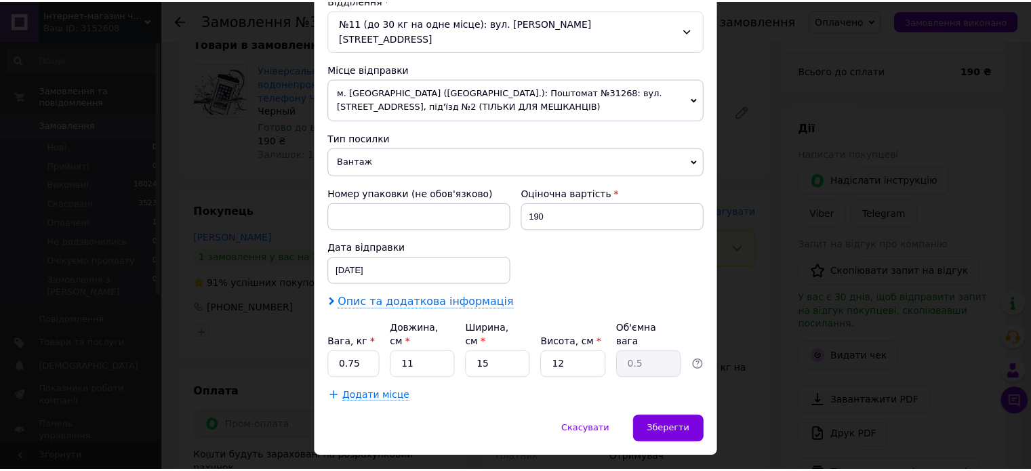
scroll to position [438, 0]
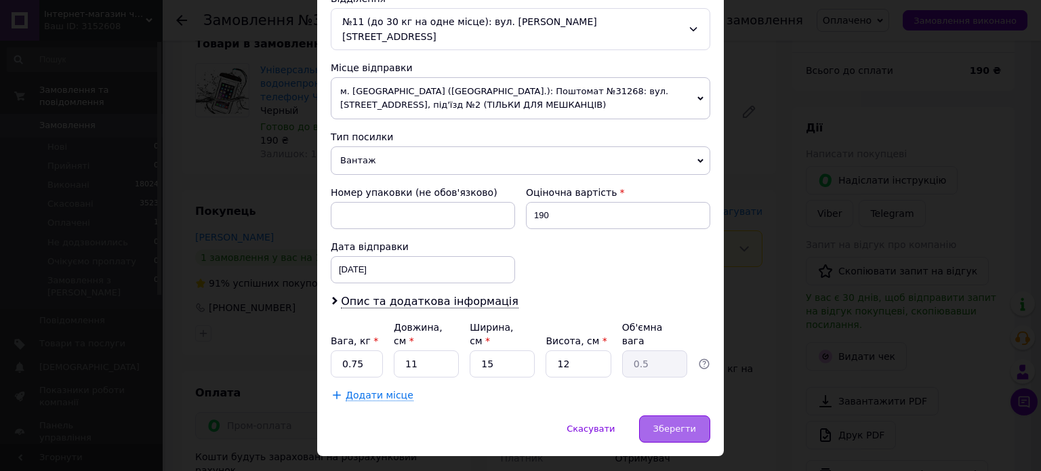
click at [670, 424] on span "Зберегти" at bounding box center [674, 429] width 43 height 10
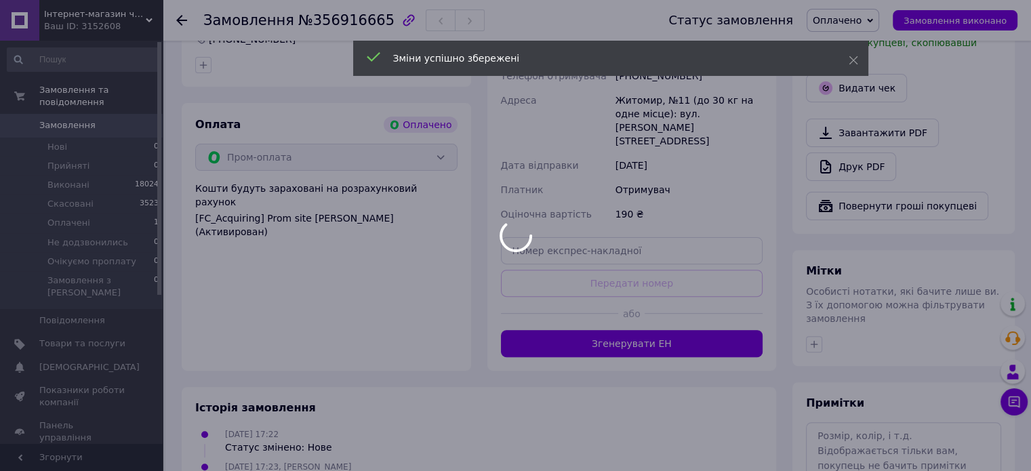
scroll to position [407, 0]
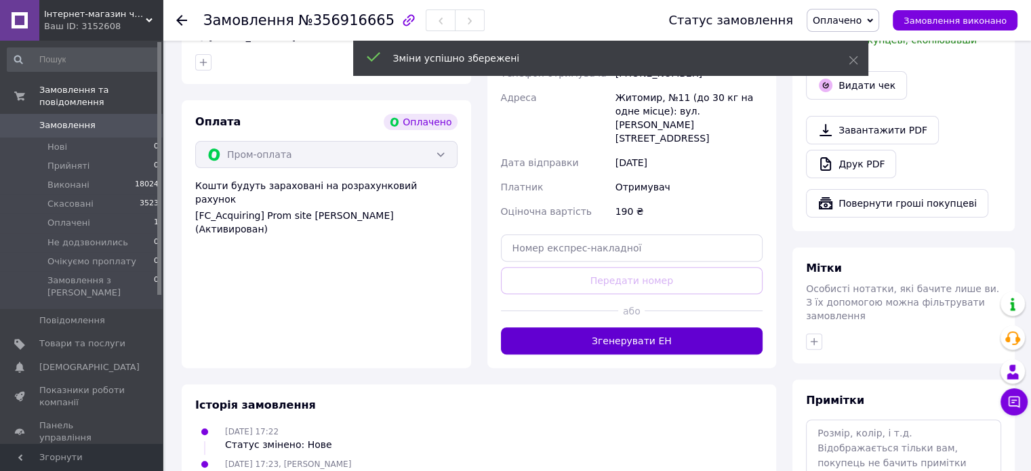
click at [606, 327] on button "Згенерувати ЕН" at bounding box center [632, 340] width 262 height 27
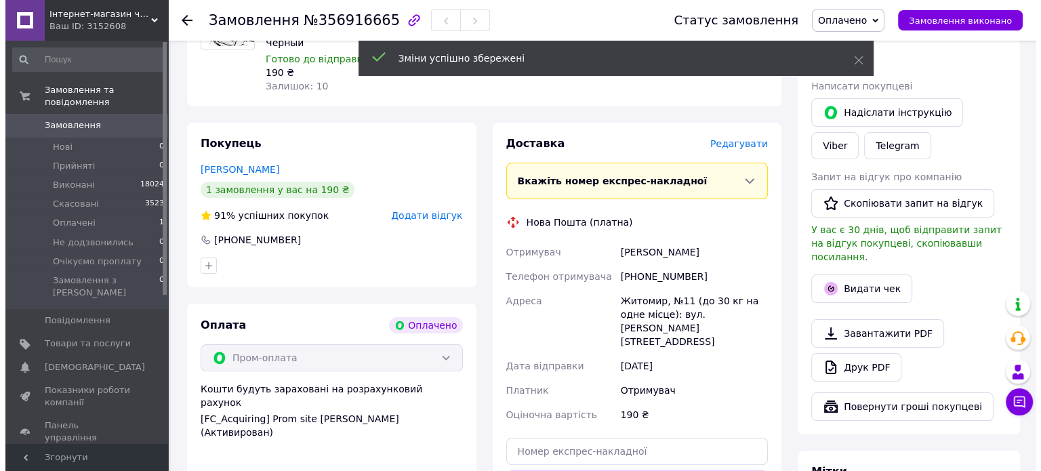
scroll to position [203, 0]
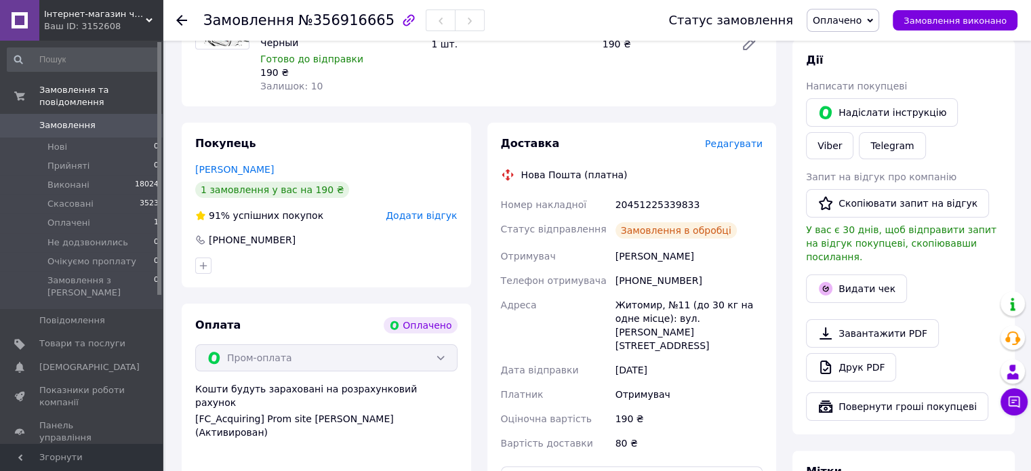
click at [849, 277] on button "Видати чек" at bounding box center [856, 288] width 101 height 28
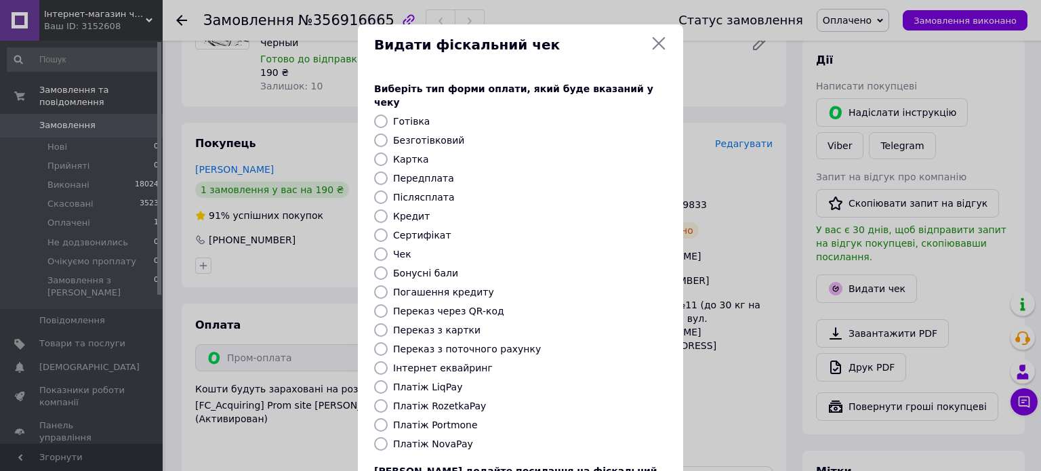
click at [409, 401] on label "Платіж RozetkaPay" at bounding box center [439, 406] width 93 height 11
click at [388, 399] on input "Платіж RozetkaPay" at bounding box center [381, 406] width 14 height 14
radio input "true"
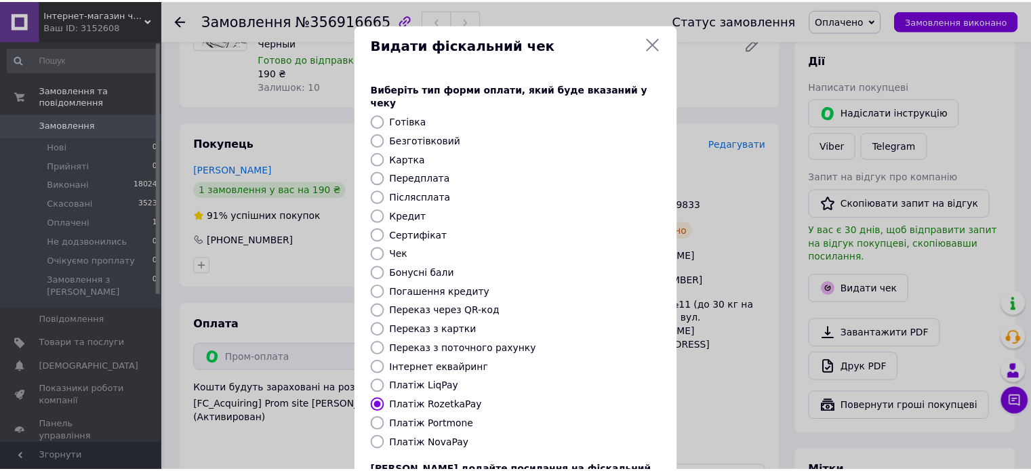
scroll to position [110, 0]
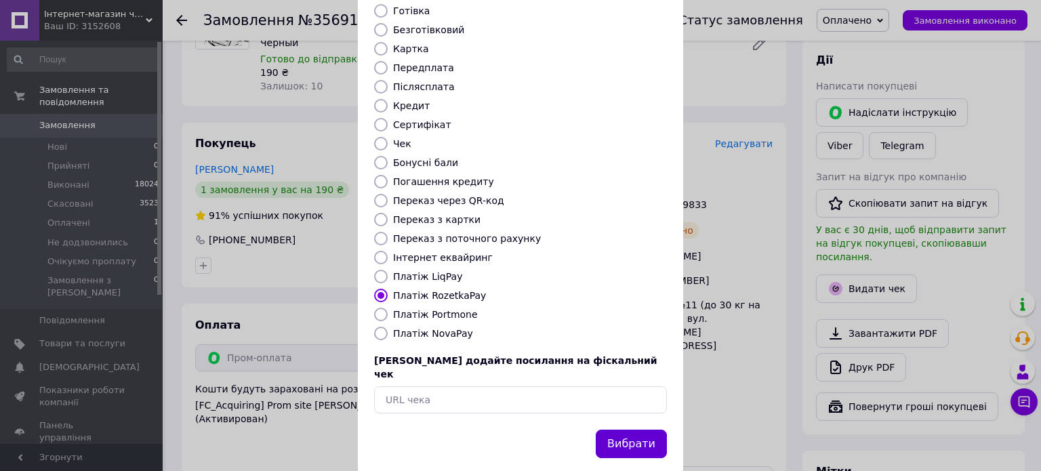
click at [653, 430] on button "Вибрати" at bounding box center [631, 444] width 71 height 29
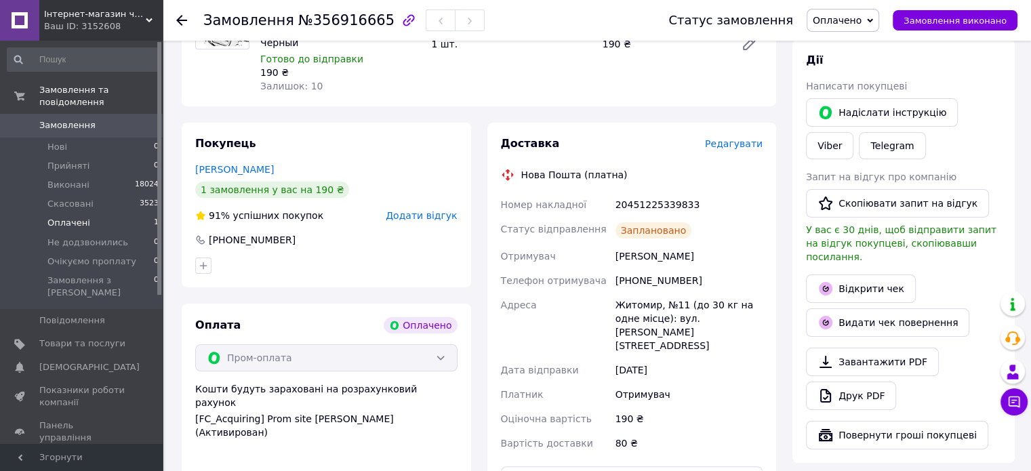
click at [64, 213] on li "Оплачені 1" at bounding box center [83, 222] width 167 height 19
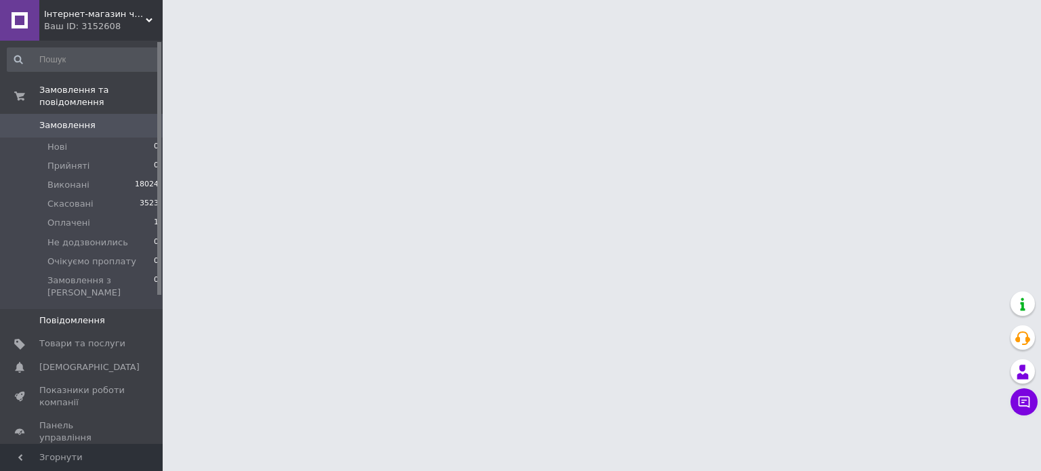
click at [65, 314] on span "Повідомлення" at bounding box center [72, 320] width 66 height 12
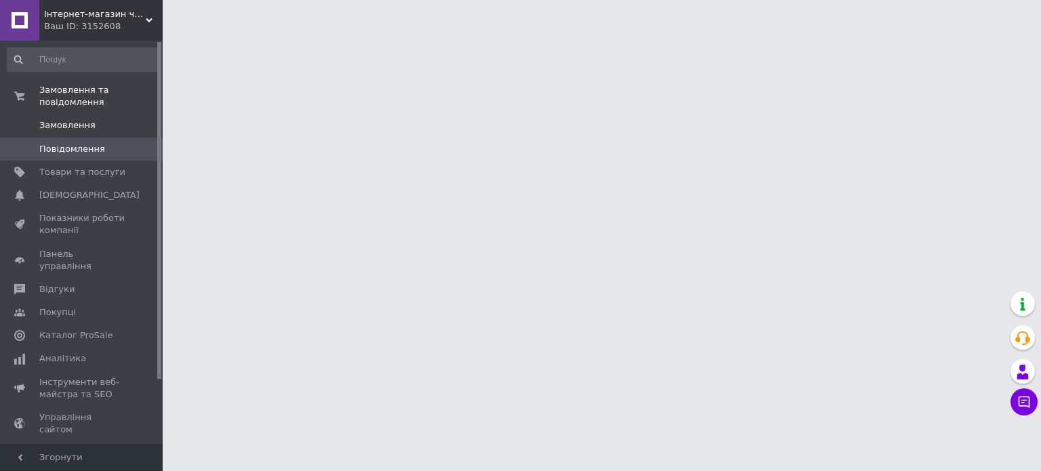
click at [77, 119] on span "Замовлення" at bounding box center [67, 125] width 56 height 12
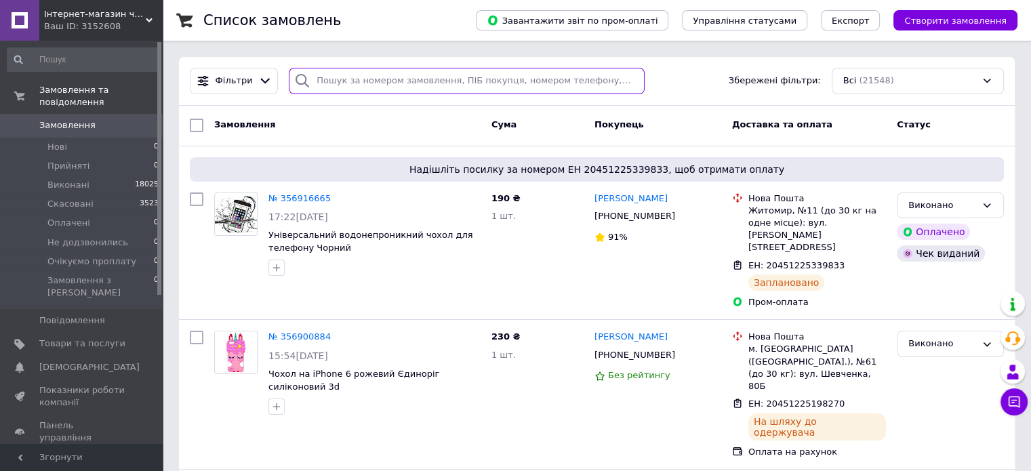
click at [345, 82] on input "search" at bounding box center [467, 81] width 356 height 26
paste input "356551060"
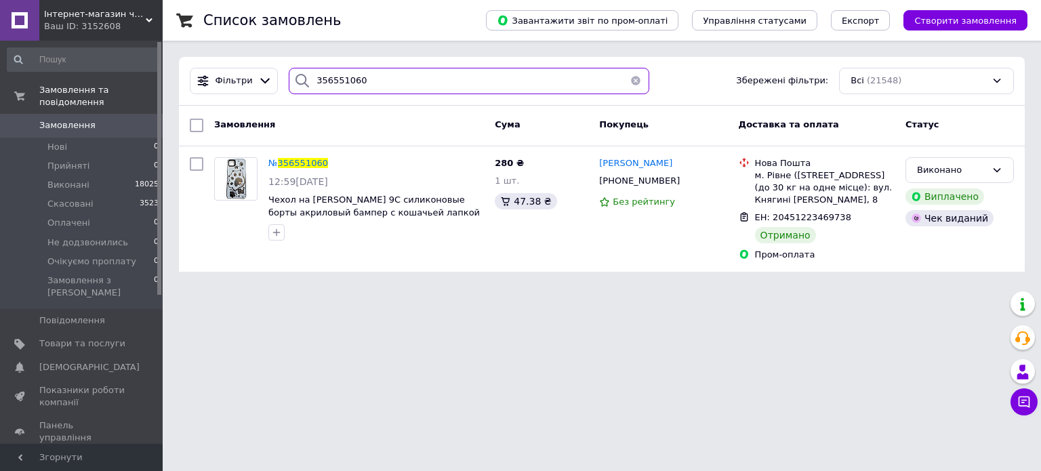
drag, startPoint x: 459, startPoint y: 81, endPoint x: 301, endPoint y: 72, distance: 158.2
click at [301, 72] on div "356551060" at bounding box center [469, 81] width 361 height 26
paste input "90132"
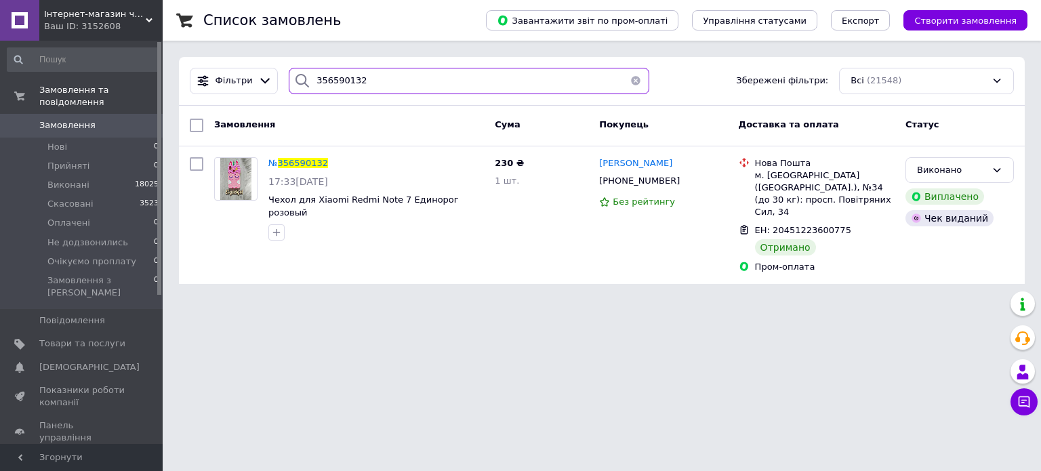
drag, startPoint x: 402, startPoint y: 78, endPoint x: 288, endPoint y: 73, distance: 114.0
click at [289, 73] on div "356590132" at bounding box center [469, 81] width 361 height 26
paste input "348584"
drag, startPoint x: 376, startPoint y: 83, endPoint x: 301, endPoint y: 66, distance: 77.3
click at [301, 66] on div "Фільтри 356348584 Збережені фільтри: Всі (21548)" at bounding box center [602, 81] width 846 height 49
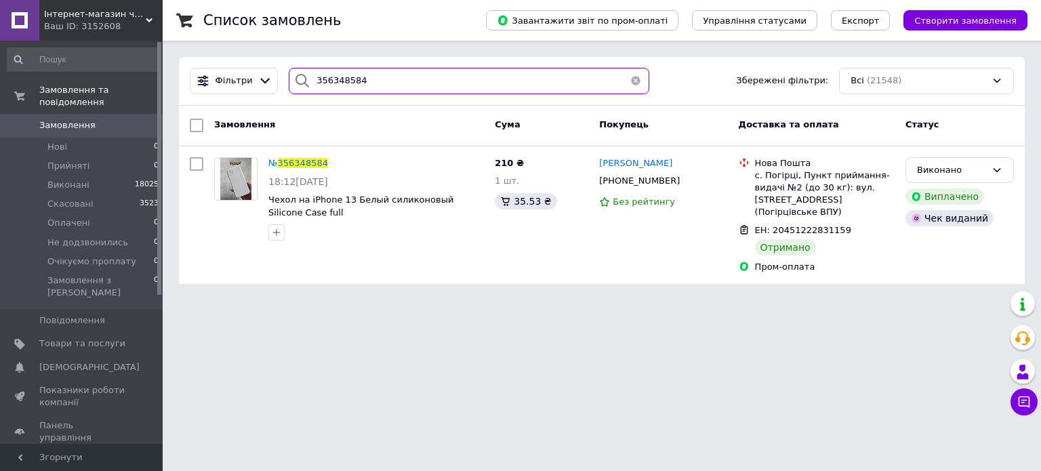
paste input "77573"
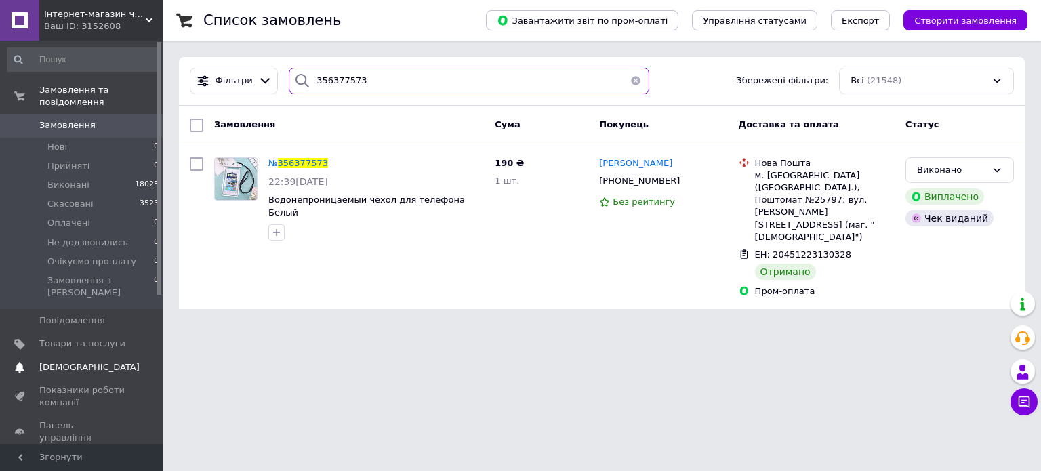
type input "356377573"
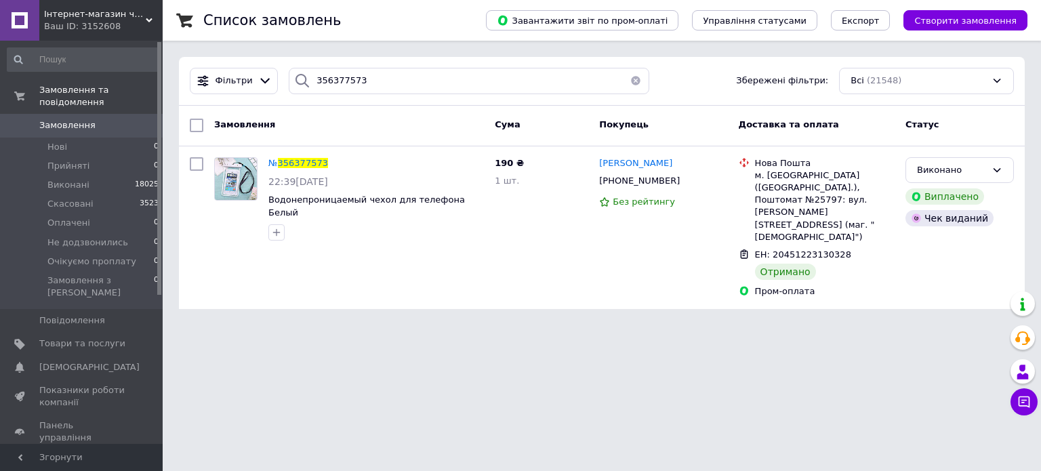
click at [65, 361] on span "[DEMOGRAPHIC_DATA]" at bounding box center [89, 367] width 100 height 12
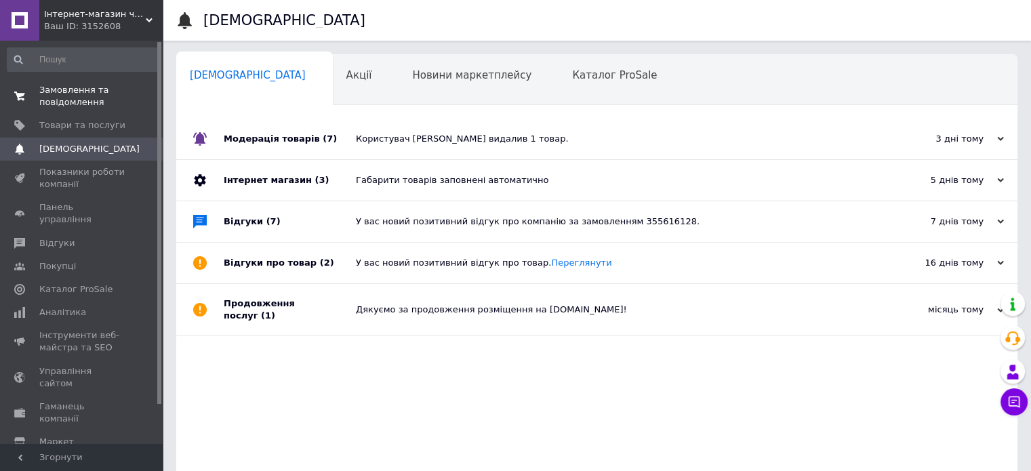
click at [93, 102] on span "Замовлення та повідомлення" at bounding box center [82, 96] width 86 height 24
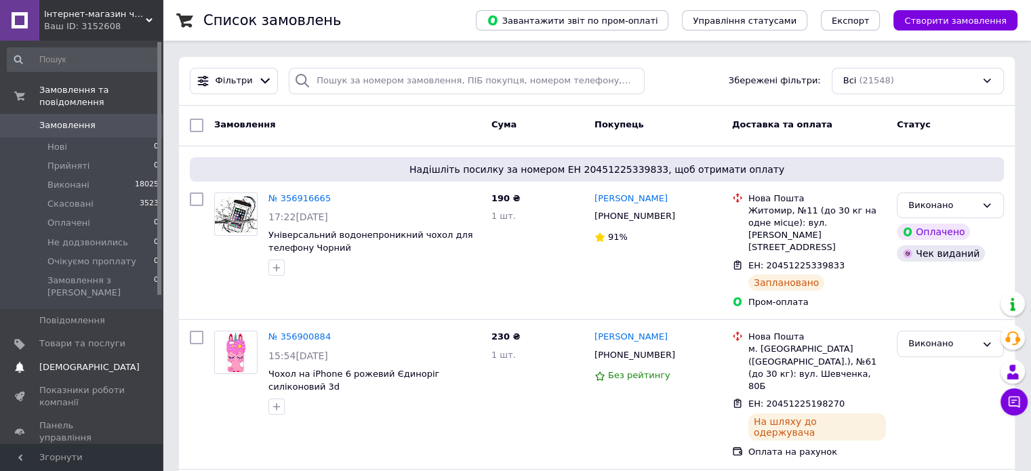
click at [58, 361] on span "[DEMOGRAPHIC_DATA]" at bounding box center [89, 367] width 100 height 12
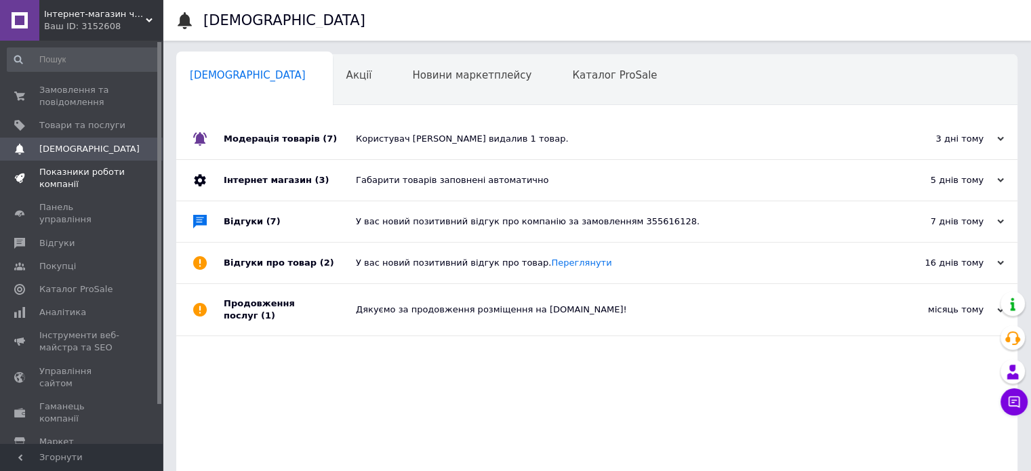
click at [66, 180] on span "Показники роботи компанії" at bounding box center [82, 178] width 86 height 24
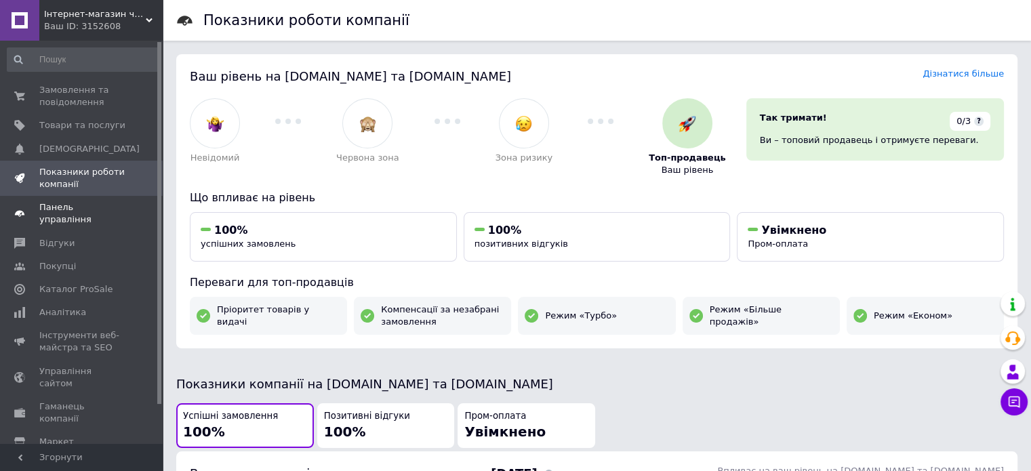
click at [70, 204] on span "Панель управління" at bounding box center [82, 213] width 86 height 24
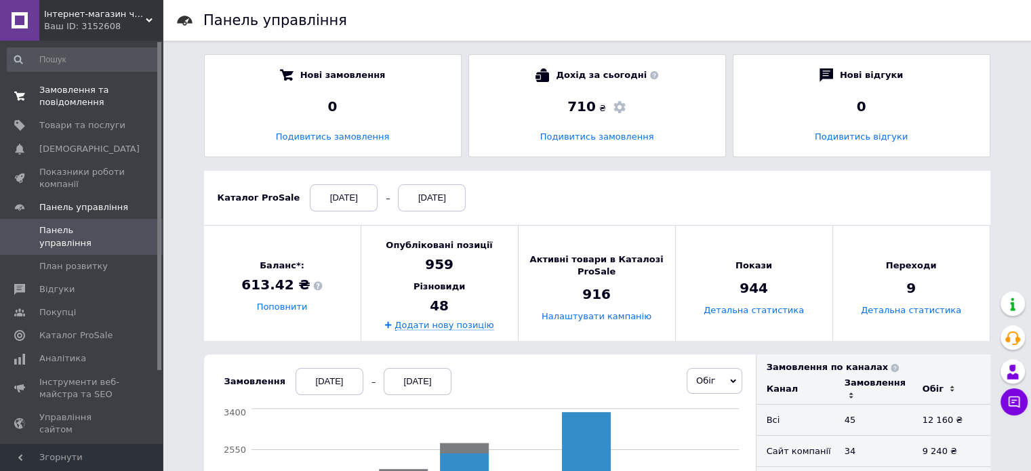
click at [66, 98] on span "Замовлення та повідомлення" at bounding box center [82, 96] width 86 height 24
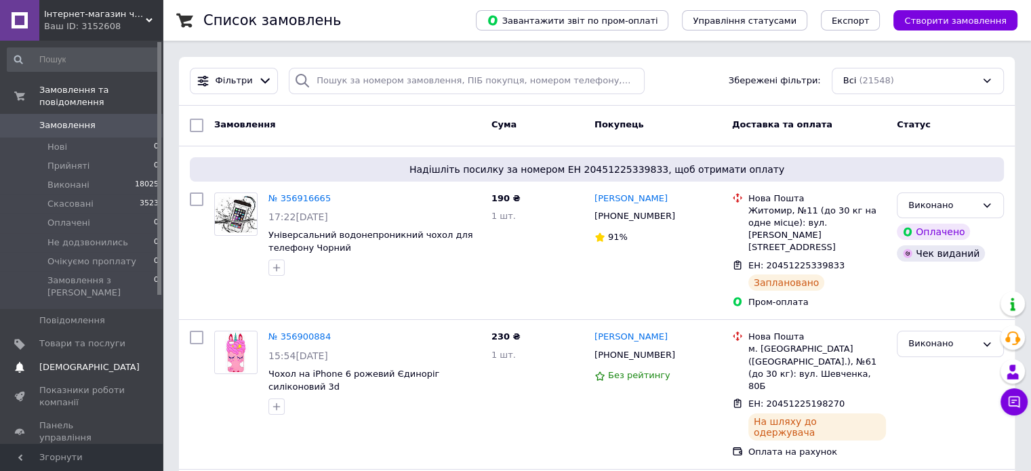
click at [87, 361] on span "[DEMOGRAPHIC_DATA]" at bounding box center [89, 367] width 100 height 12
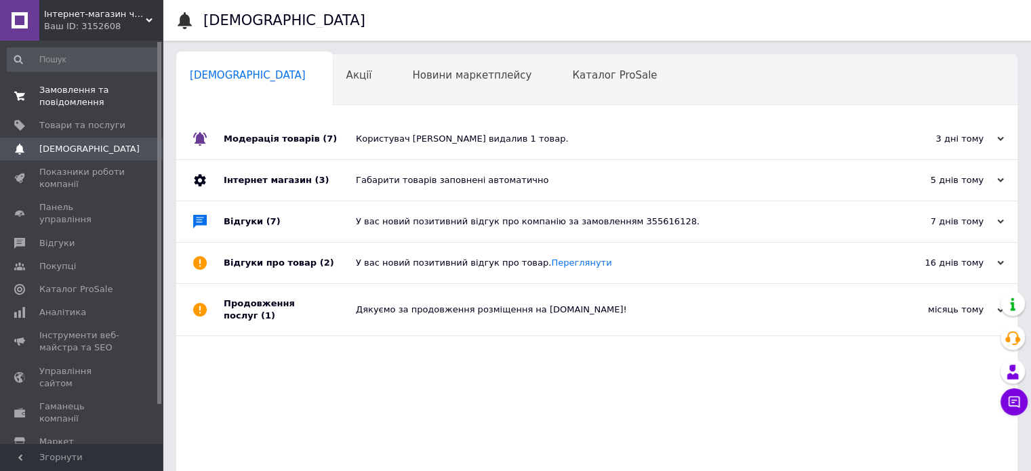
click at [87, 87] on span "Замовлення та повідомлення" at bounding box center [82, 96] width 86 height 24
